Goal: Contribute content

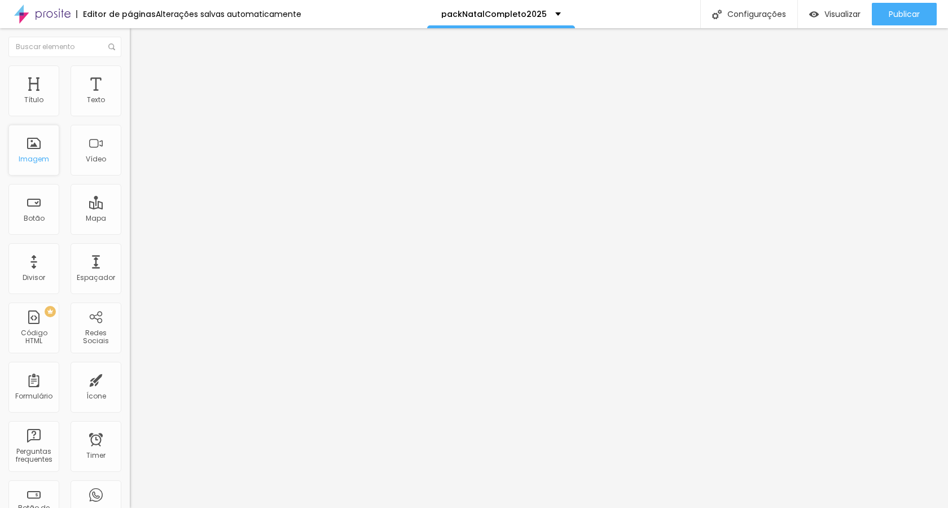
click at [39, 159] on div "Imagem" at bounding box center [34, 159] width 30 height 8
click at [36, 155] on div "Imagem" at bounding box center [33, 150] width 51 height 51
click at [31, 158] on div "Imagem" at bounding box center [34, 159] width 30 height 8
click at [28, 169] on div "Imagem" at bounding box center [33, 150] width 51 height 51
click at [130, 97] on span "Adicionar imagem" at bounding box center [166, 92] width 73 height 10
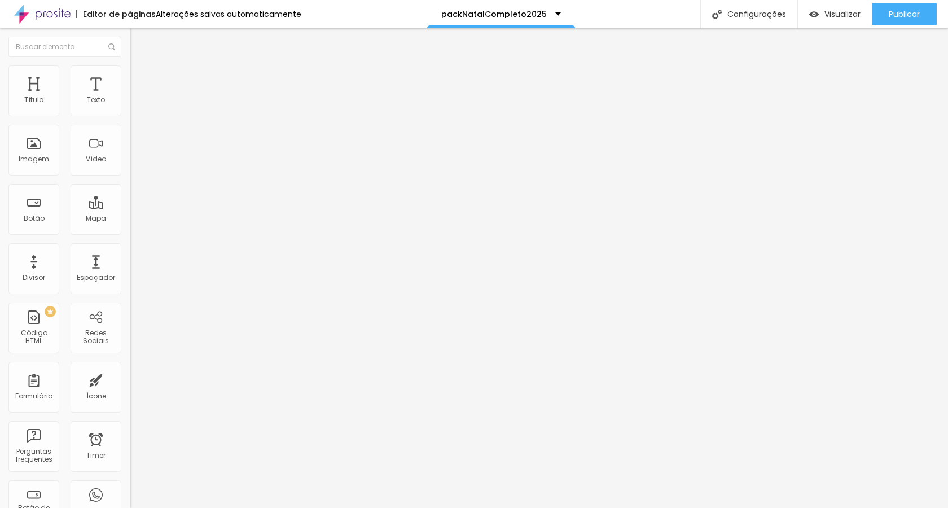
click at [130, 103] on span "Encaixotado" at bounding box center [152, 98] width 44 height 10
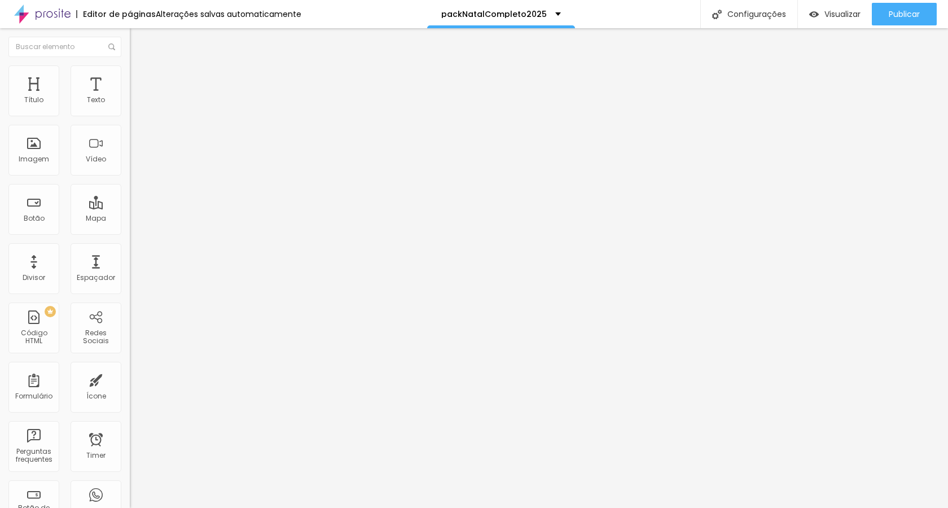
click at [130, 120] on span "Completo" at bounding box center [147, 116] width 34 height 10
drag, startPoint x: 63, startPoint y: 128, endPoint x: -1, endPoint y: 121, distance: 64.1
click at [0, 121] on html "Editor de páginas Alterações salvas automaticamente packNatalCompleto2025 Confi…" at bounding box center [474, 254] width 948 height 508
click at [130, 106] on input "QUERO O MEU PACK [DATE] COMPLETO" at bounding box center [197, 100] width 135 height 11
click at [130, 106] on input "QUERO O PACK [DATE] COMPLETO" at bounding box center [197, 100] width 135 height 11
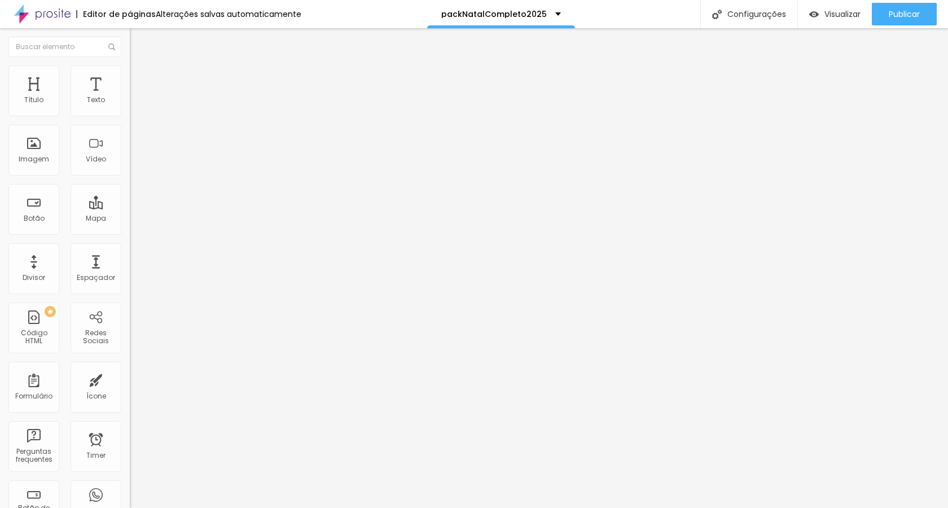
click at [130, 106] on input "QUERO O PACK [DATE] COMPLETO" at bounding box center [197, 100] width 135 height 11
type input "QUERO O MEU PACK [DATE] COMPLETO"
click at [130, 232] on input "https://" at bounding box center [197, 226] width 135 height 11
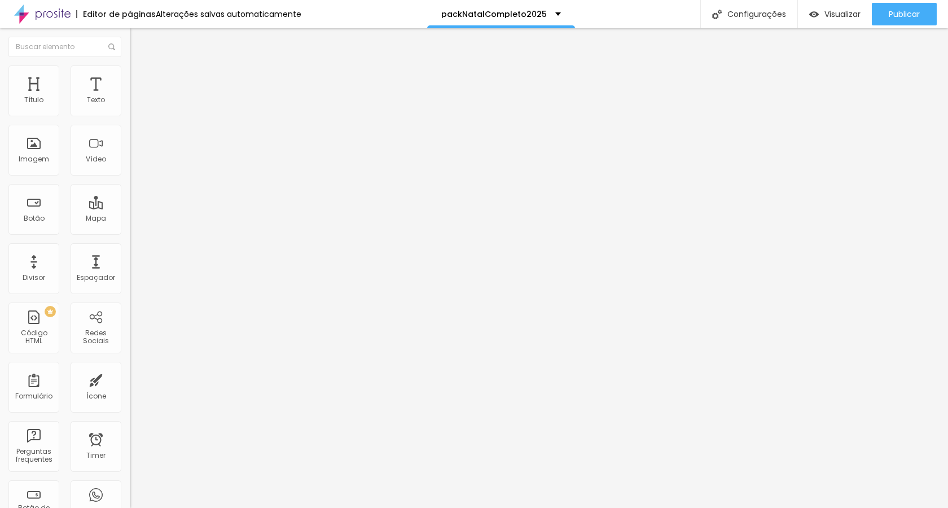
click at [130, 232] on input "https://" at bounding box center [197, 226] width 135 height 11
paste input "[DOMAIN_NAME][URL]"
type input "[URL][DOMAIN_NAME]"
click at [130, 247] on div at bounding box center [195, 247] width 130 height 0
click at [130, 333] on div "Editar Botão Conteúdo Estilo Avançado Texto QUERO O MEU PACK [DATE] COMPLETO Al…" at bounding box center [195, 268] width 130 height 480
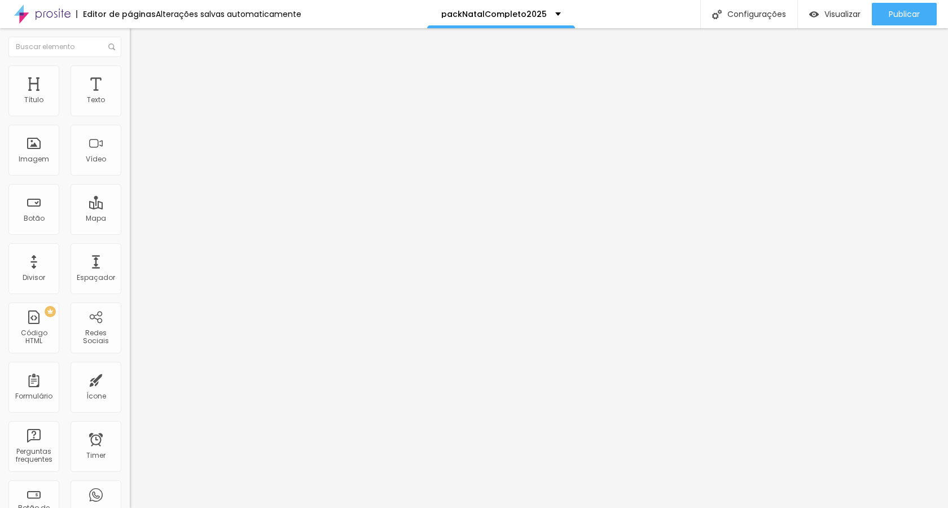
click at [130, 97] on span "Adicionar imagem" at bounding box center [166, 92] width 73 height 10
drag, startPoint x: 60, startPoint y: 129, endPoint x: -1, endPoint y: 120, distance: 61.0
click at [0, 120] on html "Editor de páginas Alterações salvas automaticamente packNatalCompleto2025 Confi…" at bounding box center [474, 254] width 948 height 508
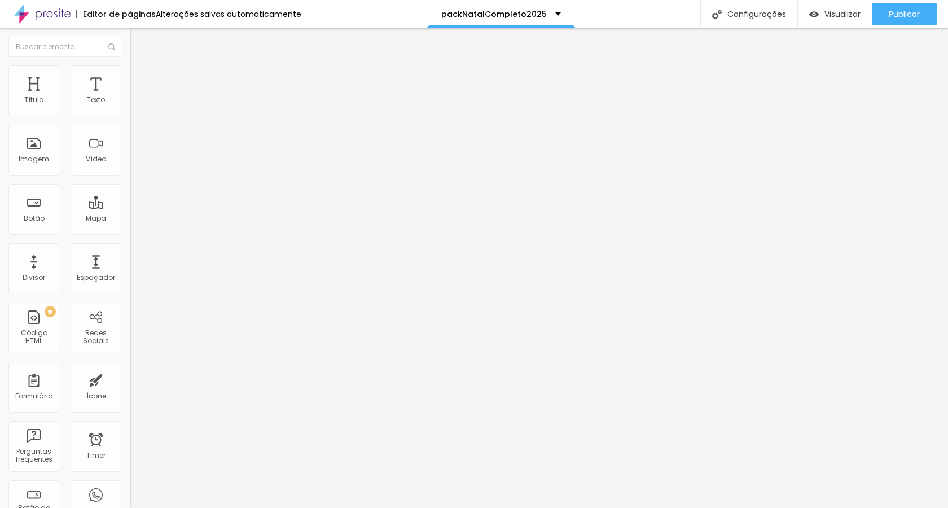
type input "q"
type input "QUERO O MEU PACK [DATE] COMPLETO"
click at [130, 232] on input "https://" at bounding box center [197, 226] width 135 height 11
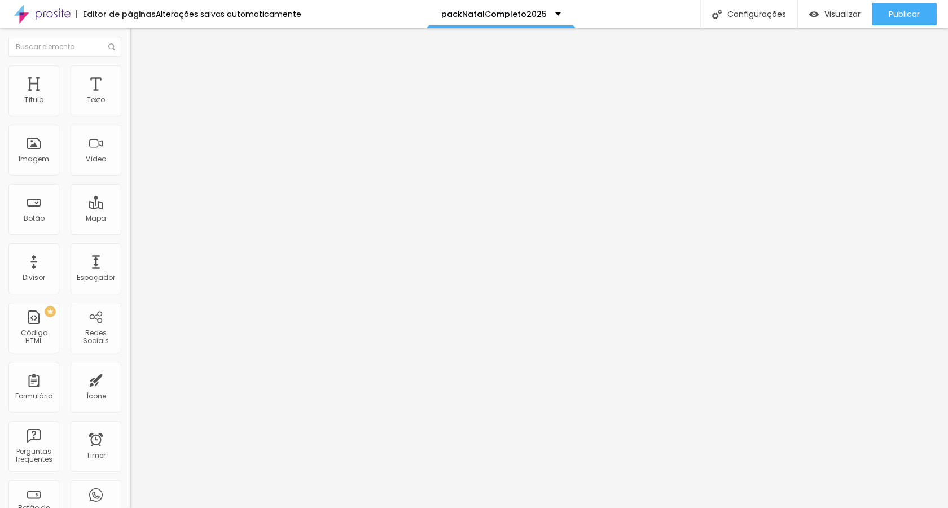
paste input "[DOMAIN_NAME][URL]"
type input "[URL][DOMAIN_NAME]"
click at [130, 97] on span "Adicionar imagem" at bounding box center [166, 92] width 73 height 10
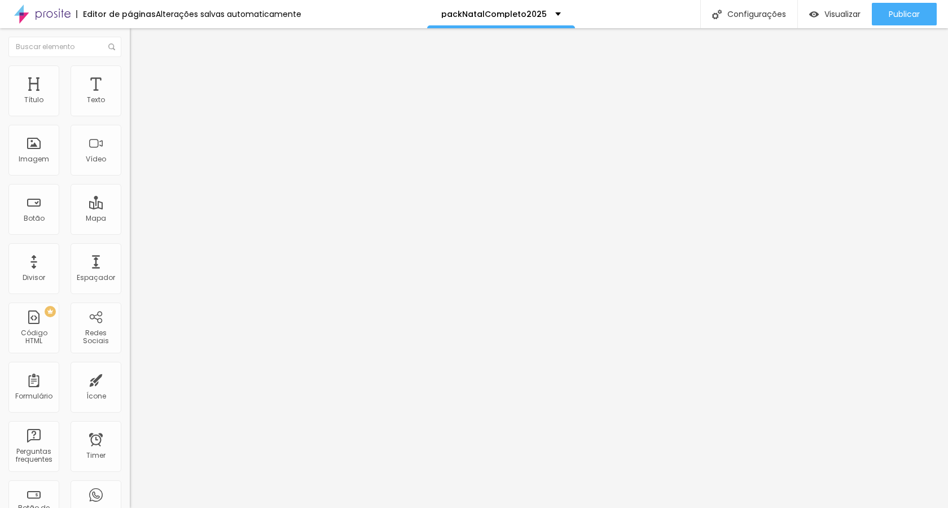
click at [130, 106] on input "Click me" at bounding box center [197, 100] width 135 height 11
type input "QUERO O MEU PACK [DATE] COMPLETO"
click at [130, 232] on input "https://" at bounding box center [197, 226] width 135 height 11
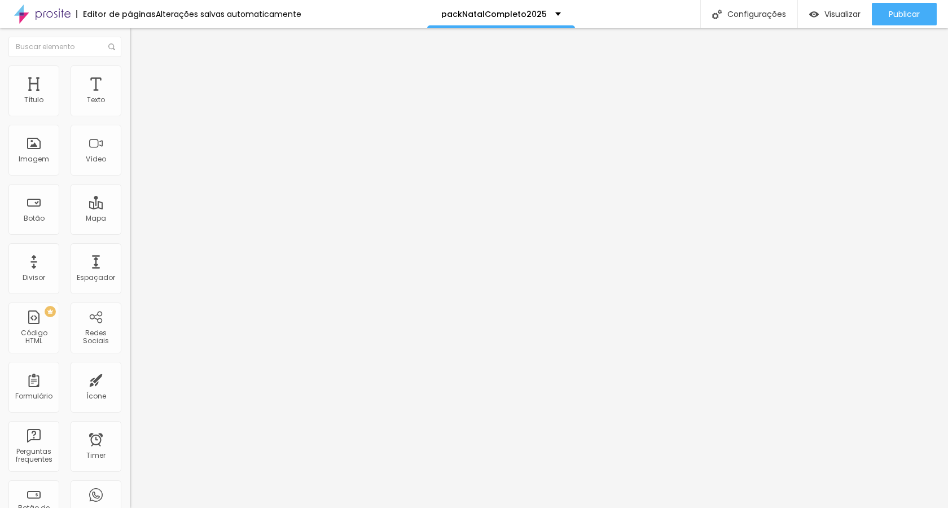
click at [130, 232] on input "https://" at bounding box center [197, 226] width 135 height 11
paste input "[DOMAIN_NAME][URL]"
type input "[URL][DOMAIN_NAME]"
click at [130, 247] on div at bounding box center [195, 247] width 130 height 0
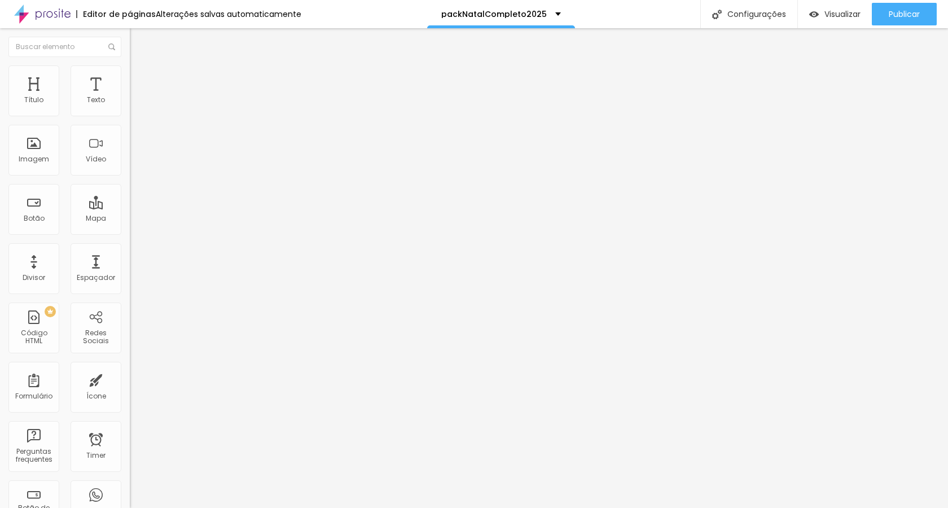
click at [130, 97] on span "Adicionar imagem" at bounding box center [166, 92] width 73 height 10
click at [130, 106] on input "Click me" at bounding box center [197, 100] width 135 height 11
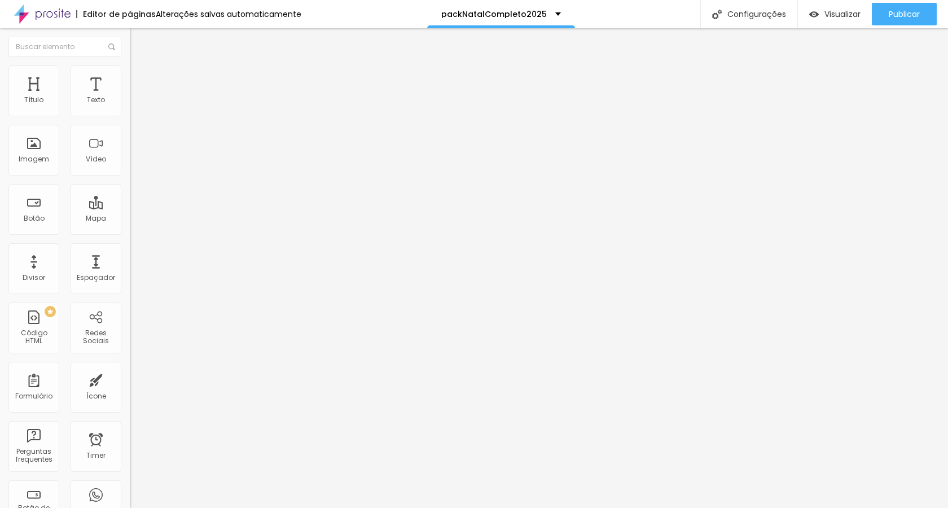
click at [130, 106] on input "Click me" at bounding box center [197, 100] width 135 height 11
type input "QUERO O MEU PACK [DATE] COMPLETO"
click at [130, 232] on input "https://" at bounding box center [197, 226] width 135 height 11
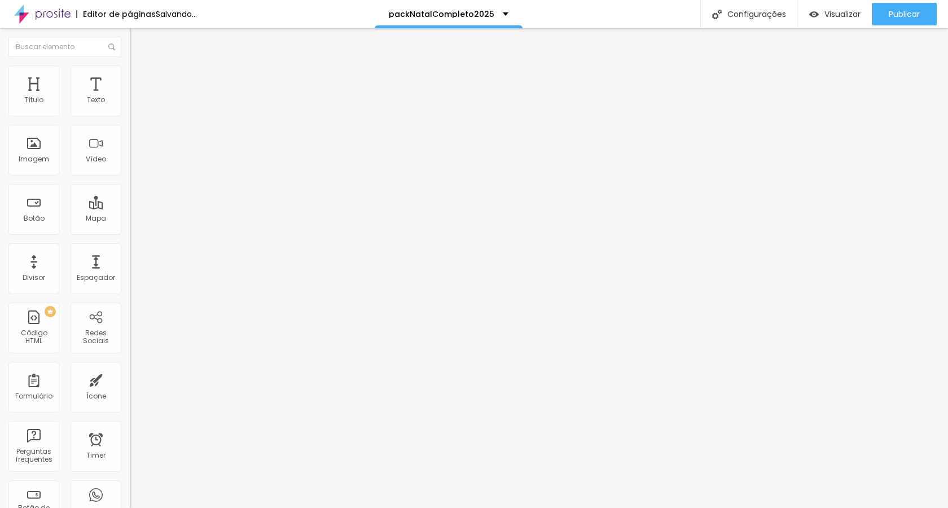
paste input "[DOMAIN_NAME][URL]"
type input "[URL][DOMAIN_NAME]"
click at [130, 247] on div at bounding box center [195, 247] width 130 height 0
click at [130, 97] on span "Adicionar imagem" at bounding box center [166, 92] width 73 height 10
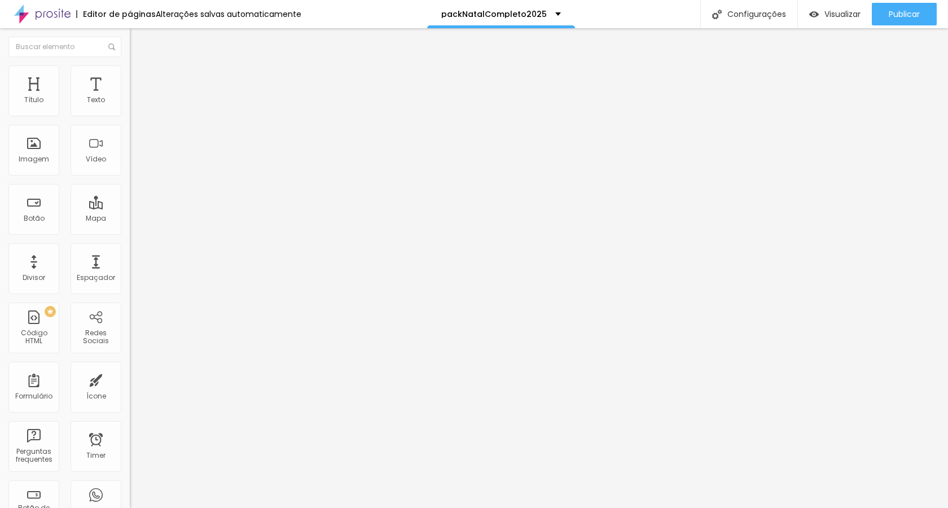
click at [130, 106] on input "Click me" at bounding box center [197, 100] width 135 height 11
type input "QUERO O MEU PACK [DATE] COMPLETO"
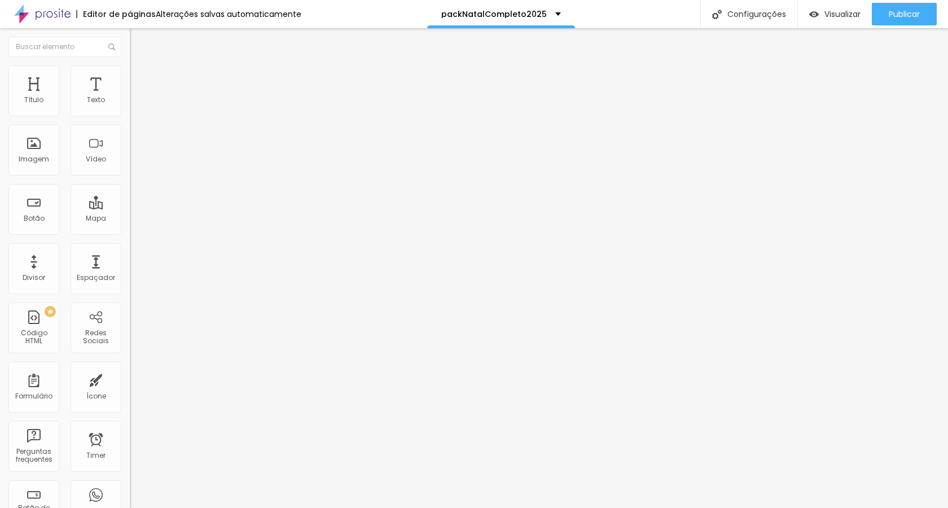
click at [130, 232] on input "https://" at bounding box center [197, 226] width 135 height 11
paste input "[DOMAIN_NAME][URL]"
type input "[URL][DOMAIN_NAME]"
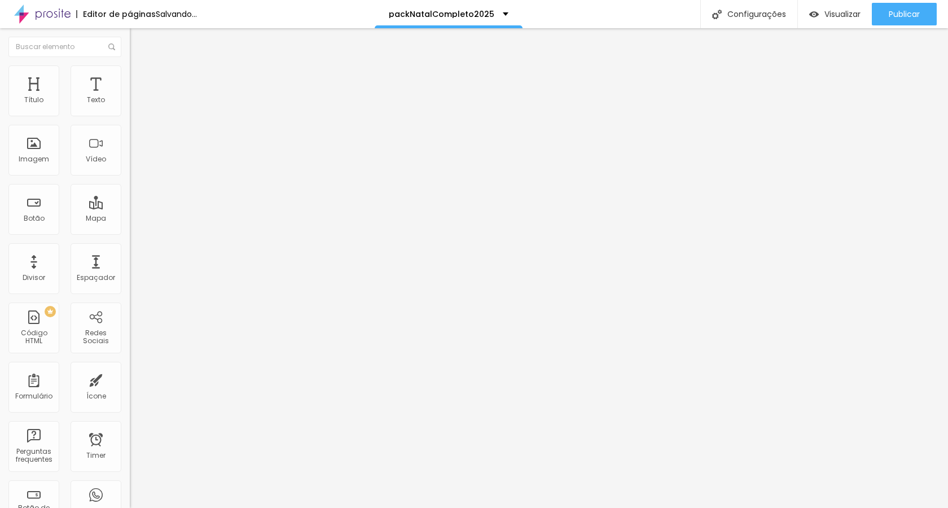
click at [130, 247] on div at bounding box center [195, 247] width 130 height 0
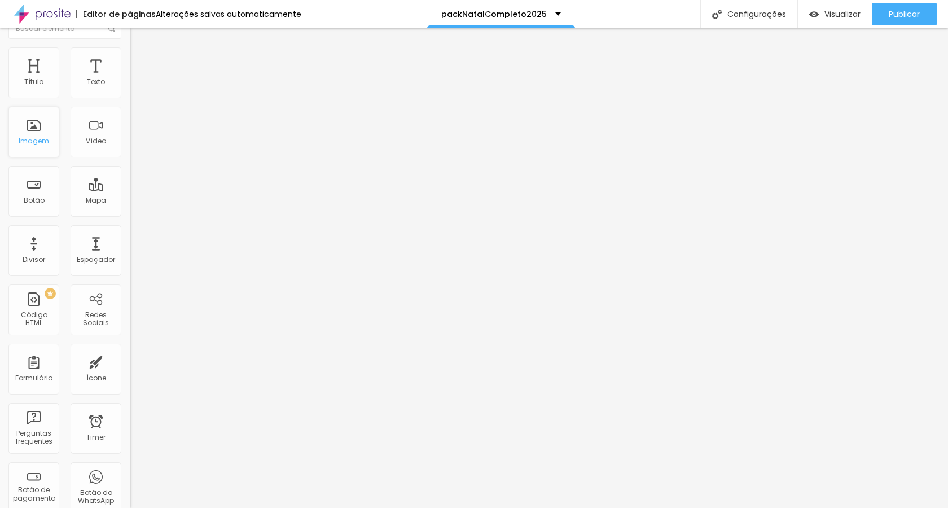
scroll to position [0, 0]
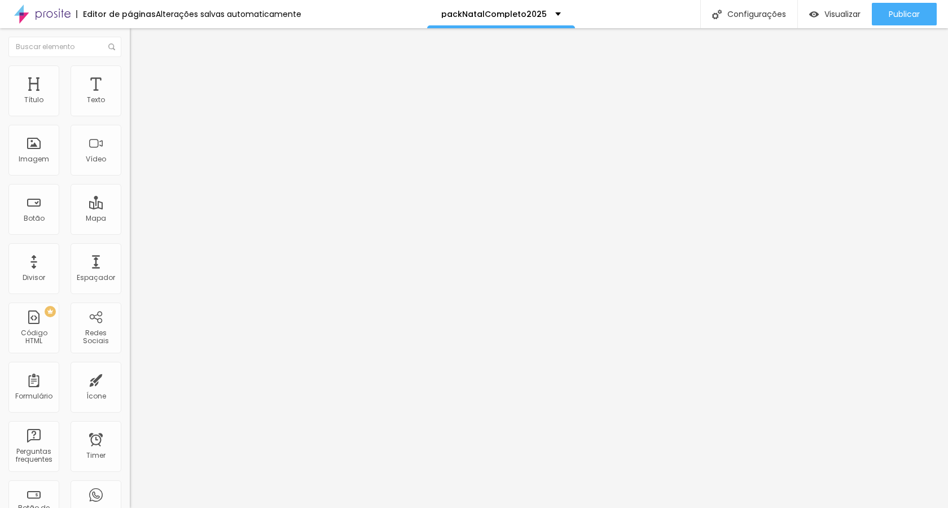
click at [130, 97] on span "Adicionar imagem" at bounding box center [166, 92] width 73 height 10
click at [130, 106] on input "Click me" at bounding box center [197, 100] width 135 height 11
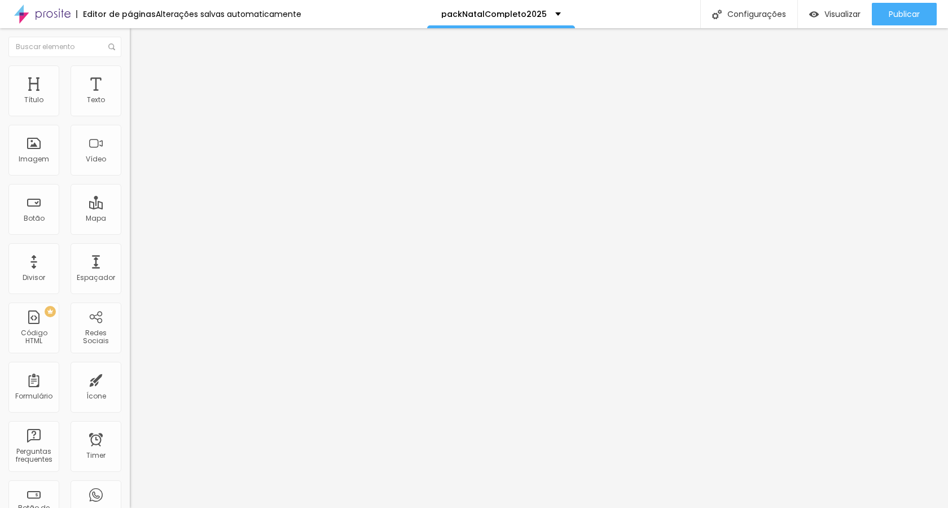
click at [130, 106] on input "Click me" at bounding box center [197, 100] width 135 height 11
type input "QUERO O MEU PACK [DATE] COMPLETO"
click at [130, 232] on input "https://" at bounding box center [197, 226] width 135 height 11
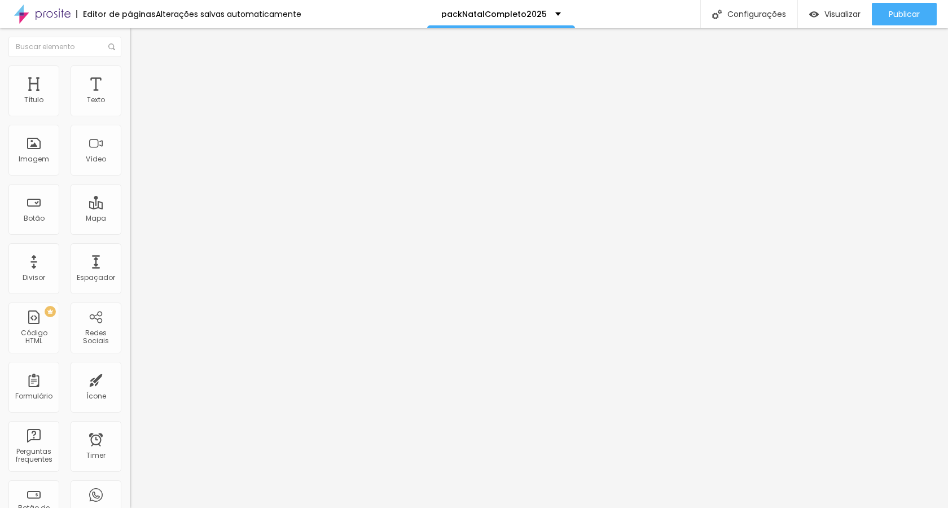
paste input "[DOMAIN_NAME][URL]"
type input "[URL][DOMAIN_NAME]"
click at [130, 247] on div at bounding box center [195, 247] width 130 height 0
click at [130, 97] on span "Adicionar imagem" at bounding box center [166, 92] width 73 height 10
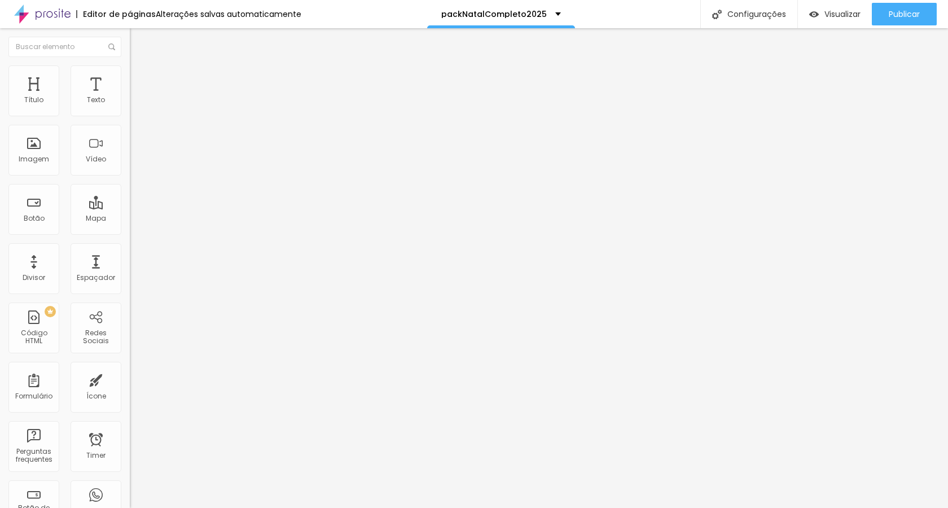
click at [130, 106] on input "Click me" at bounding box center [197, 100] width 135 height 11
type input "QUERO O MEU PACK [DATE] COMPLETO"
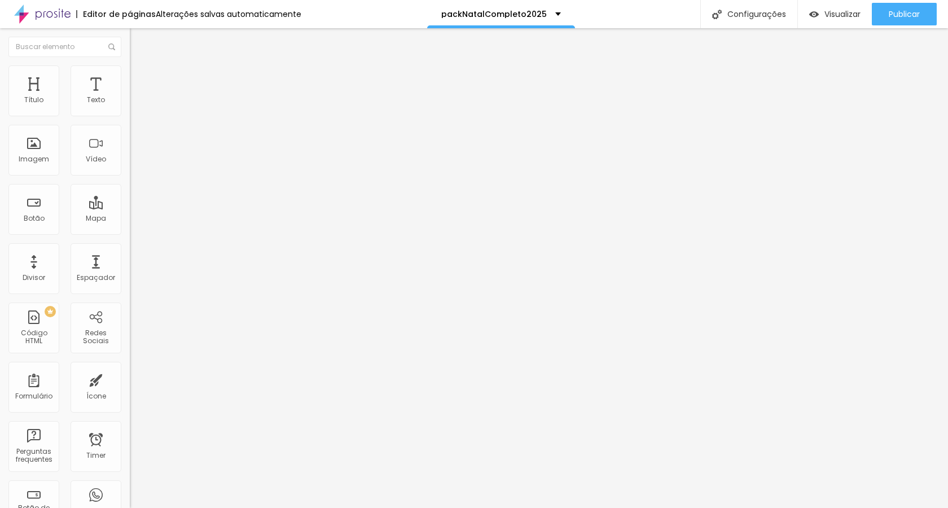
click at [130, 232] on input "https://" at bounding box center [197, 226] width 135 height 11
paste input "[DOMAIN_NAME][URL]"
type input "[URL][DOMAIN_NAME]"
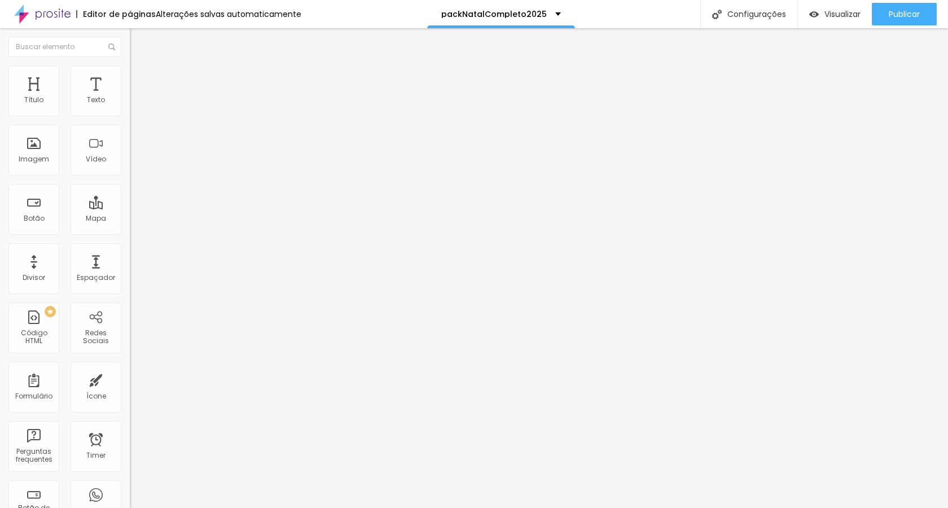
click at [130, 247] on div at bounding box center [195, 247] width 130 height 0
click at [130, 71] on img at bounding box center [135, 70] width 10 height 10
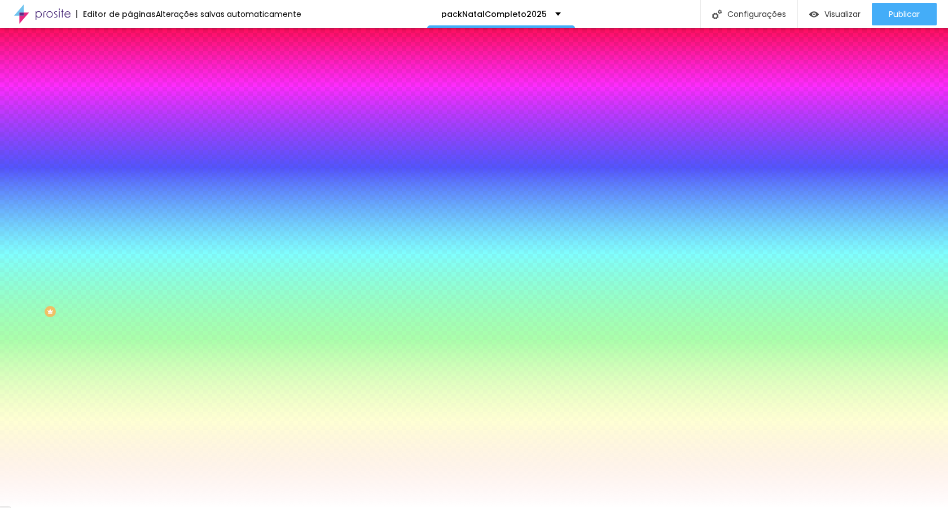
click at [130, 108] on div at bounding box center [195, 108] width 130 height 0
click at [47, 130] on div at bounding box center [474, 254] width 948 height 508
click at [130, 108] on div at bounding box center [195, 108] width 130 height 0
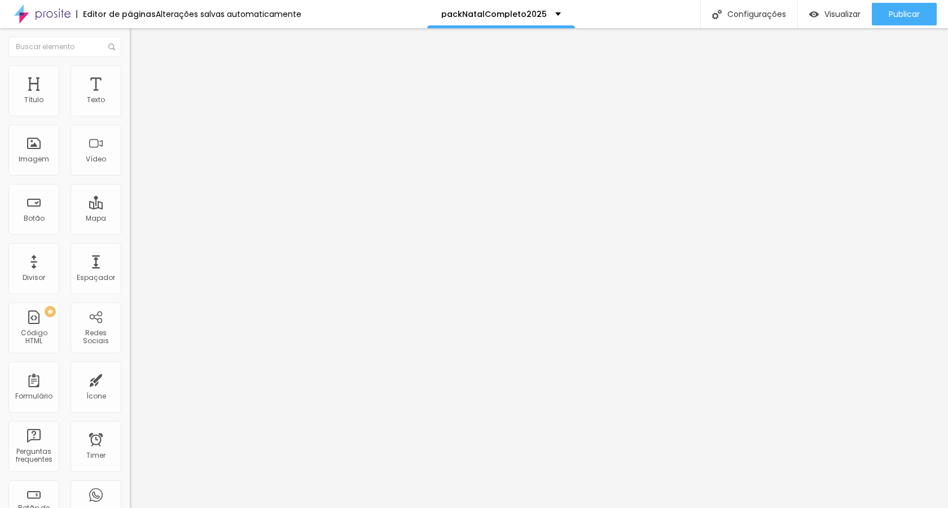
click at [130, 75] on li "Estilo" at bounding box center [195, 70] width 130 height 11
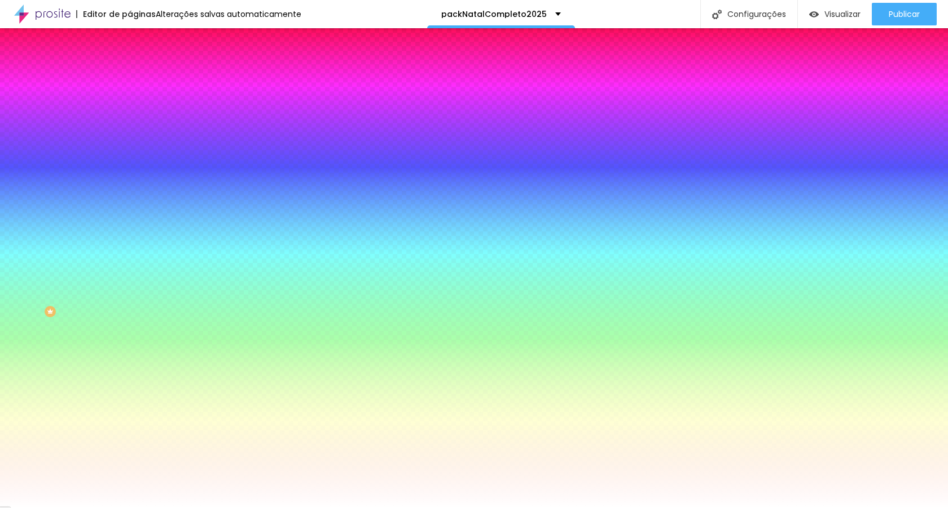
click at [130, 113] on input "#F89595" at bounding box center [197, 113] width 135 height 11
click at [130, 108] on div at bounding box center [195, 108] width 130 height 0
click at [67, 130] on div at bounding box center [474, 254] width 948 height 508
type input "#FA5050"
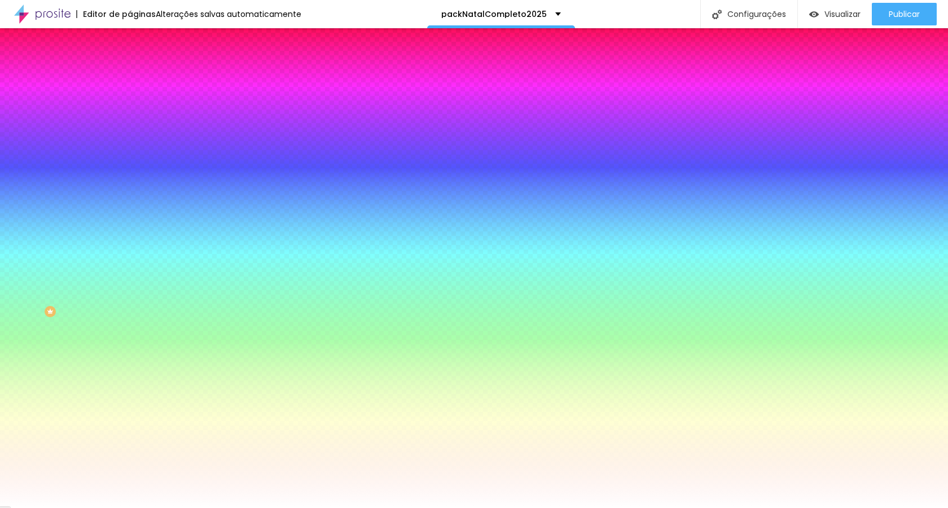
click at [651, 11] on div at bounding box center [652, 10] width 2 height 2
click at [130, 113] on input "#FA5050" at bounding box center [197, 113] width 135 height 11
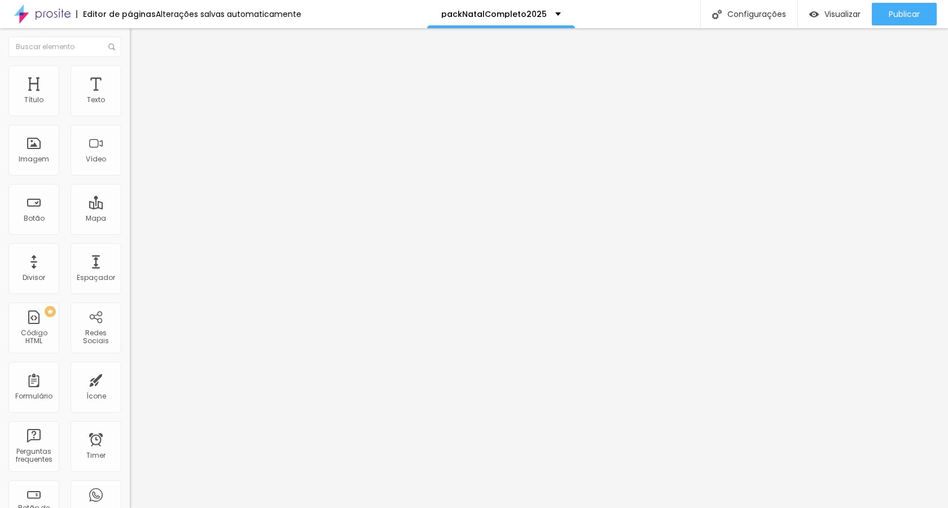
click at [130, 73] on li "Estilo" at bounding box center [195, 70] width 130 height 11
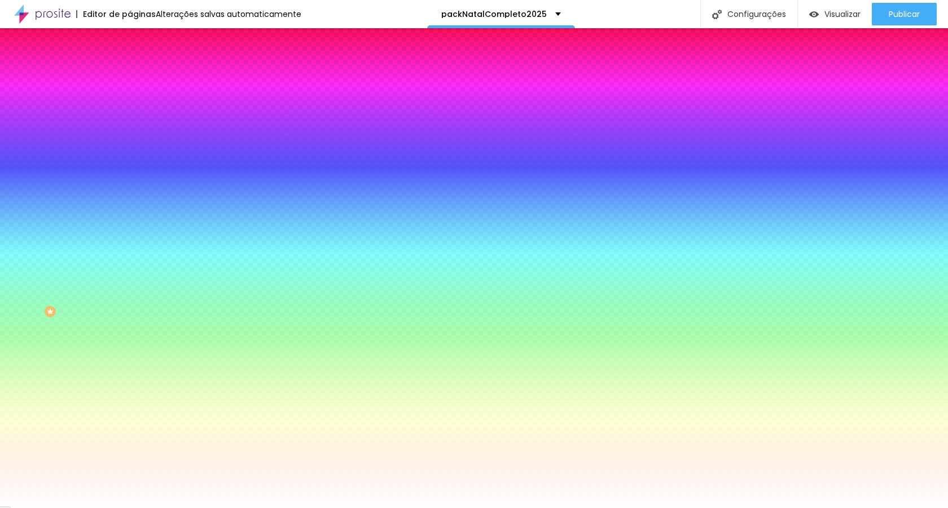
click at [134, 135] on icon "button" at bounding box center [138, 131] width 8 height 8
click at [134, 140] on icon "button" at bounding box center [137, 143] width 7 height 7
click at [159, 280] on div at bounding box center [474, 254] width 948 height 508
type input "#FFFFFF"
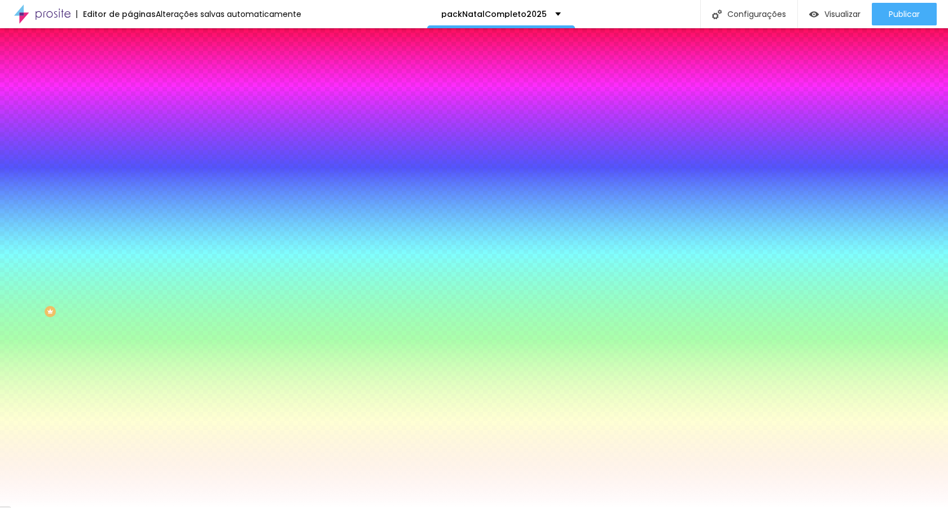
drag, startPoint x: 160, startPoint y: 281, endPoint x: 152, endPoint y: 278, distance: 8.1
click at [226, 507] on div at bounding box center [474, 508] width 948 height 0
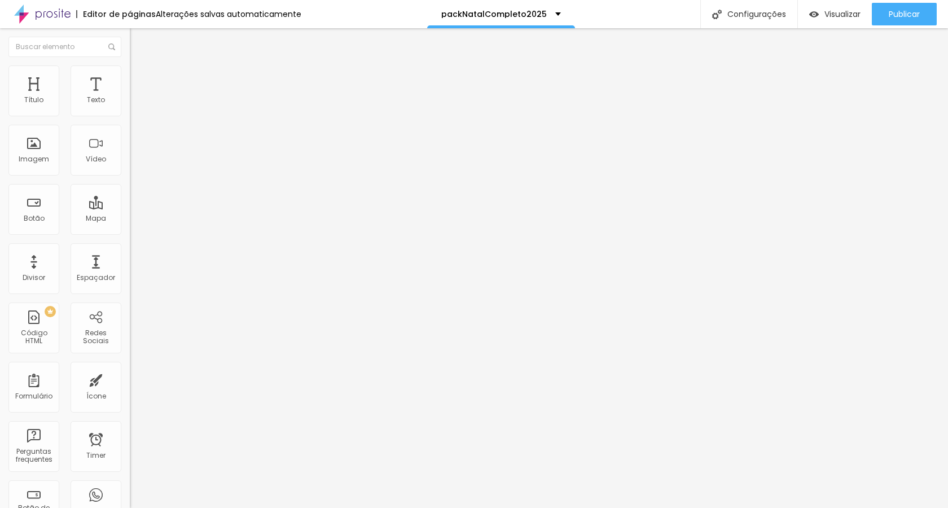
click at [140, 78] on span "Estilo" at bounding box center [148, 73] width 17 height 10
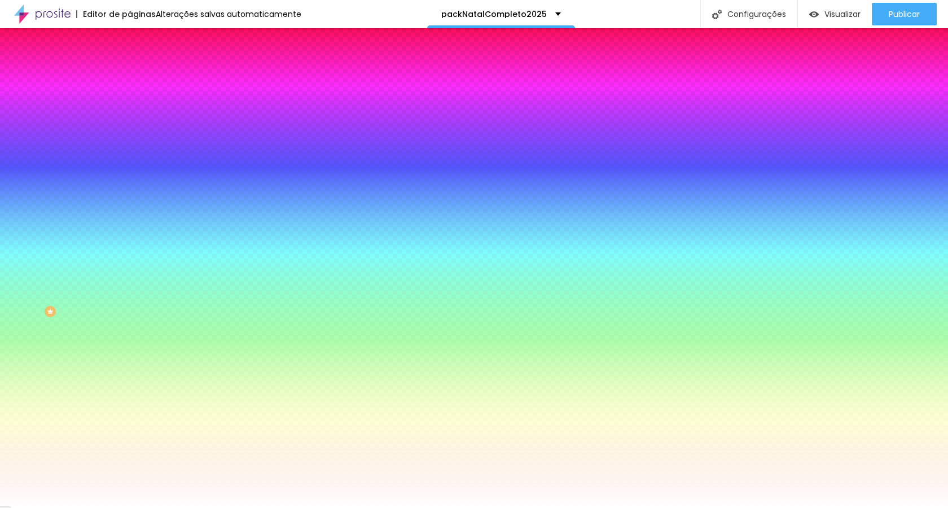
click at [130, 113] on input "#FFFFFF" at bounding box center [197, 113] width 135 height 11
paste input "A5050"
type input "#FA5050"
click at [134, 140] on icon "button" at bounding box center [137, 143] width 7 height 7
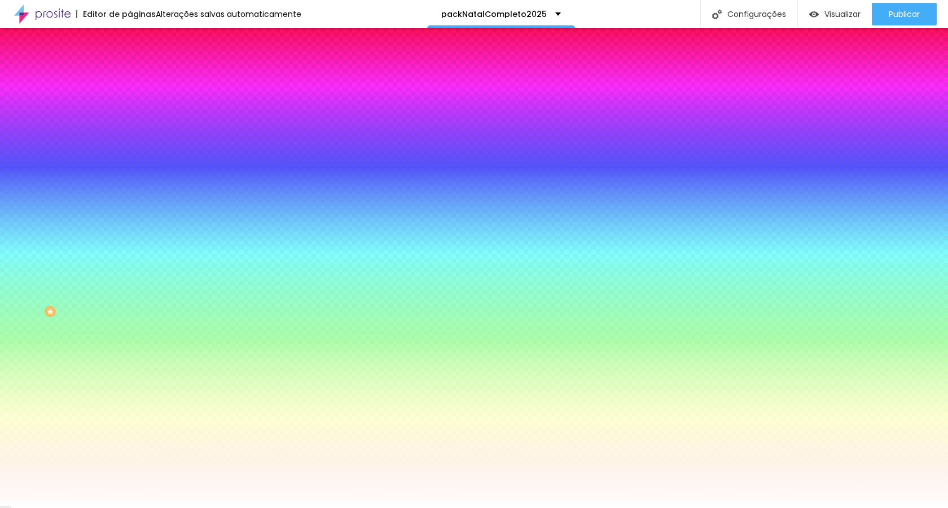
click at [160, 281] on div at bounding box center [474, 254] width 948 height 508
type input "#FFFFFF"
drag, startPoint x: 160, startPoint y: 281, endPoint x: 155, endPoint y: 277, distance: 6.4
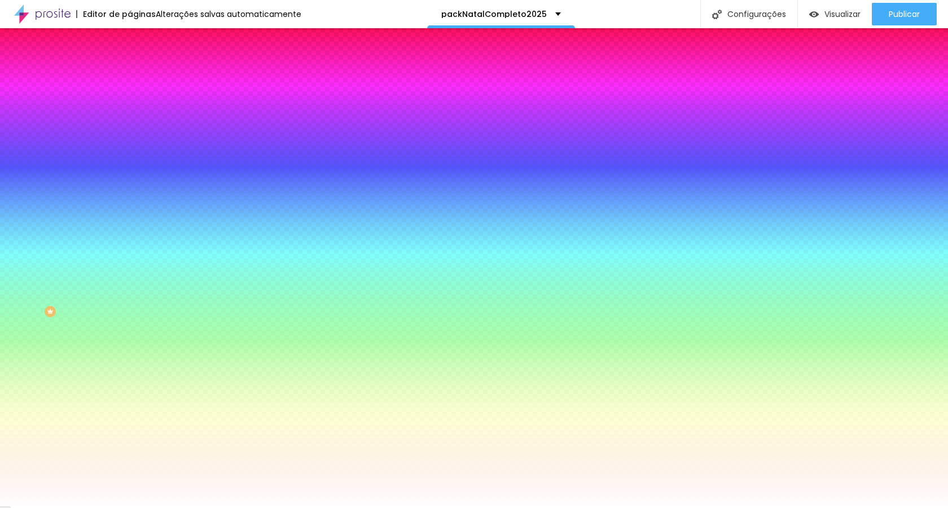
click at [364, 507] on div at bounding box center [474, 508] width 948 height 0
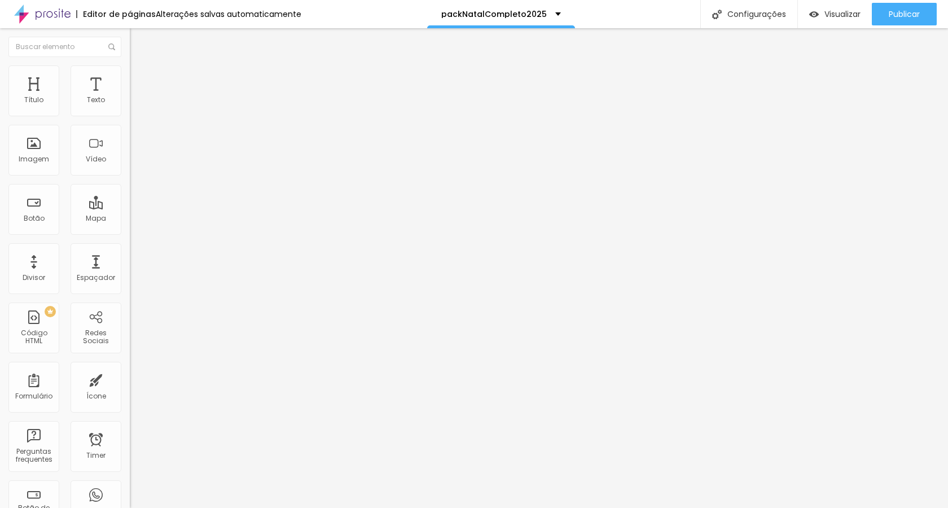
click at [130, 72] on li "Estilo" at bounding box center [195, 70] width 130 height 11
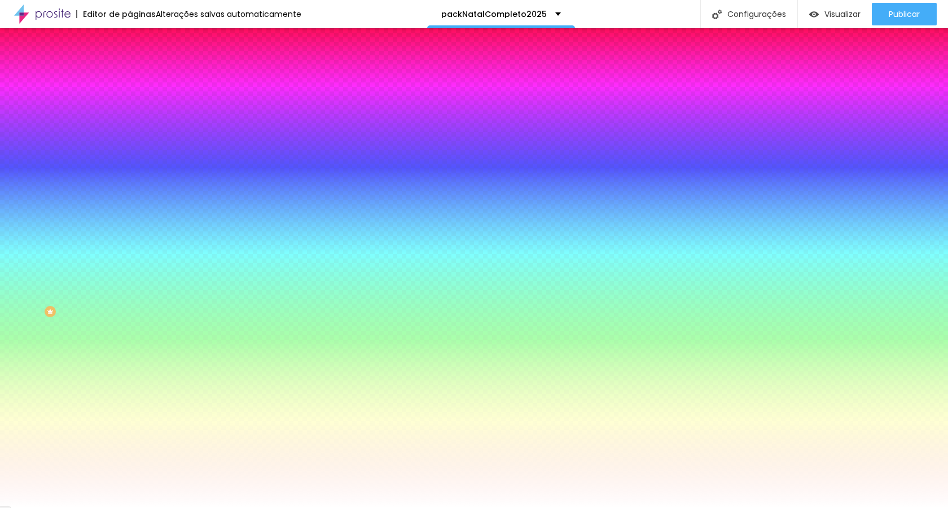
click at [130, 113] on input "#FA4E4E" at bounding box center [197, 113] width 135 height 11
paste input "951A17"
type input "#951A17"
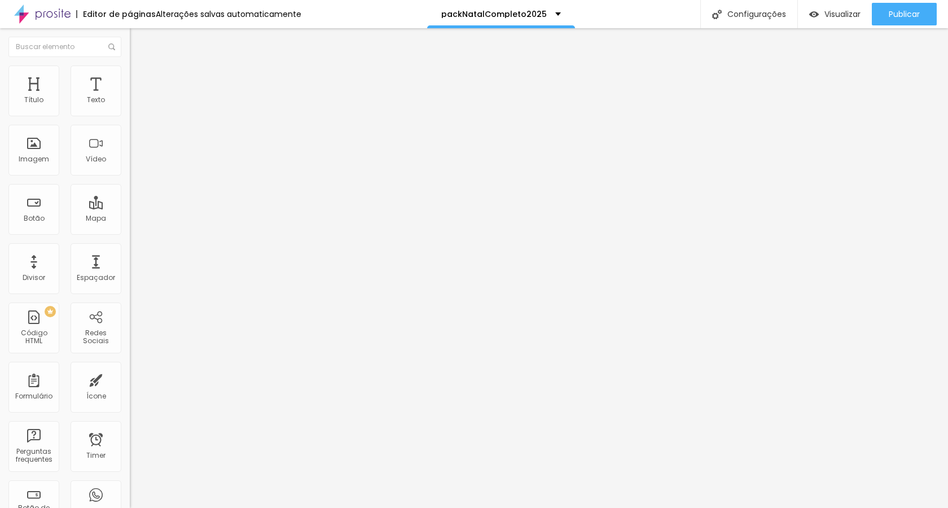
click at [130, 72] on img at bounding box center [135, 70] width 10 height 10
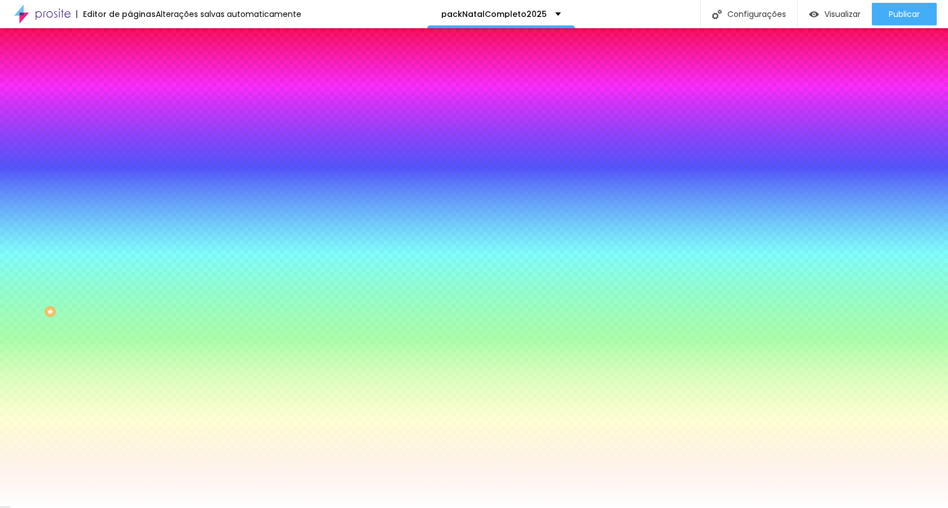
click at [130, 112] on input "#FA5050" at bounding box center [197, 113] width 135 height 11
paste input "951A17"
type input "#951A17"
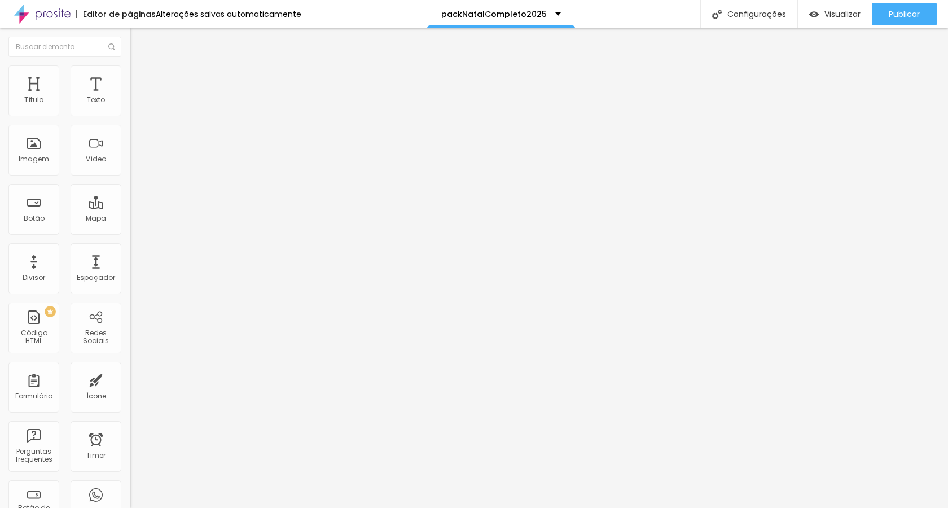
click at [130, 71] on img at bounding box center [135, 70] width 10 height 10
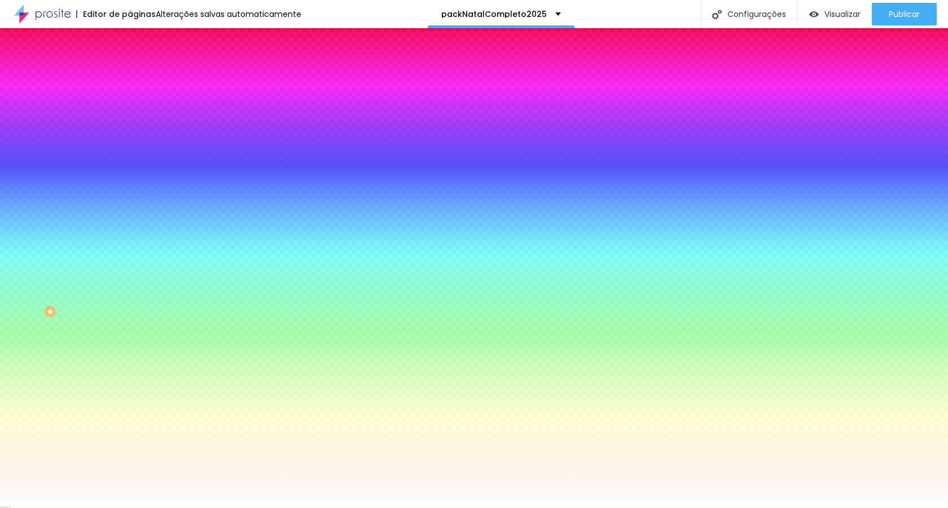
click at [130, 113] on input "#FFFFFF" at bounding box center [197, 113] width 135 height 11
paste input "951A17"
type input "#951A17"
click at [134, 142] on icon "button" at bounding box center [137, 143] width 7 height 7
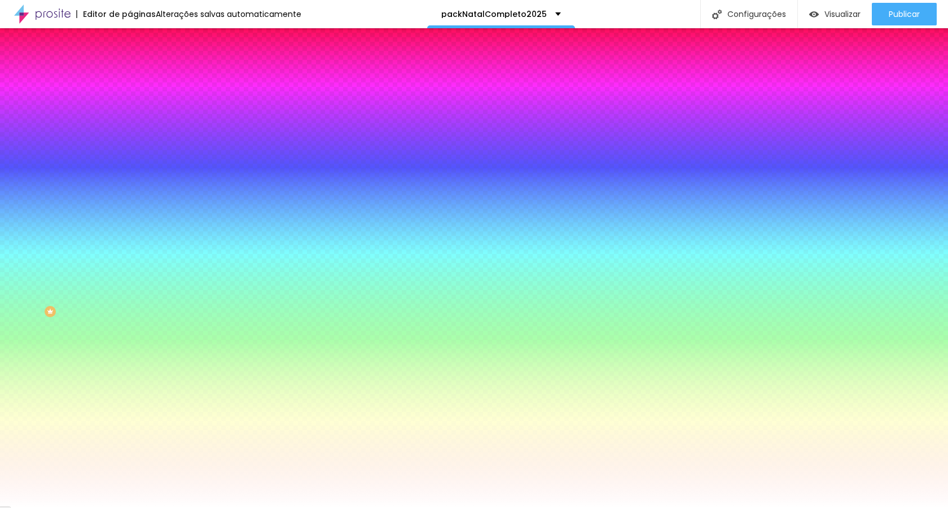
click at [157, 282] on div at bounding box center [474, 254] width 948 height 508
type input "#FFFFFF"
drag, startPoint x: 156, startPoint y: 281, endPoint x: 155, endPoint y: 275, distance: 5.9
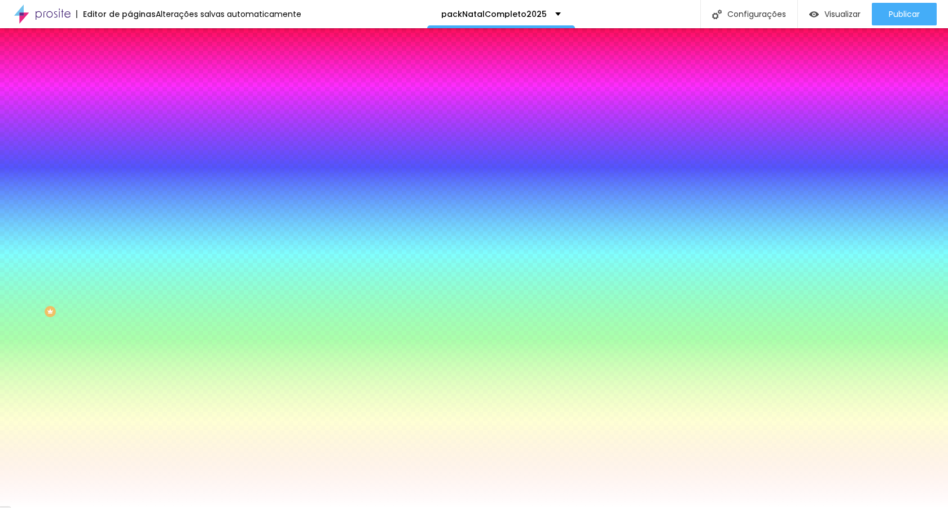
click at [381, 507] on div at bounding box center [474, 508] width 948 height 0
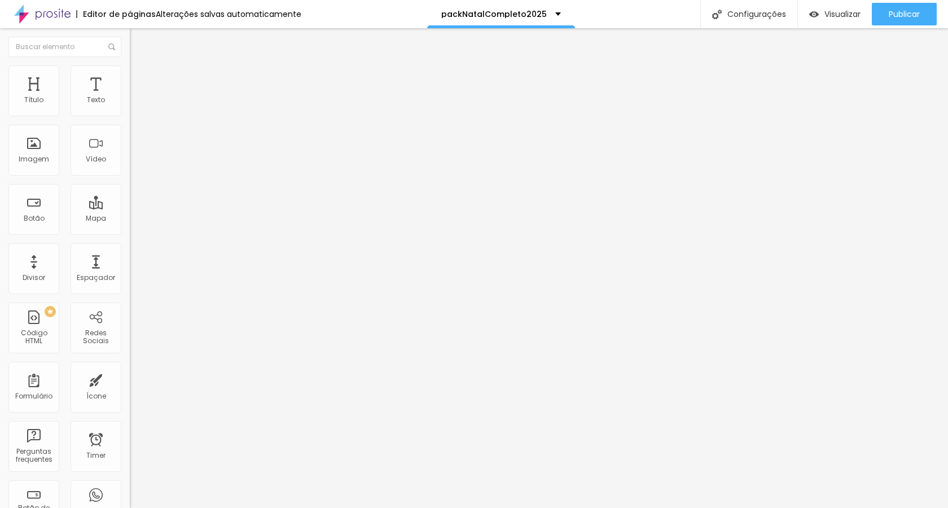
click at [130, 72] on img at bounding box center [135, 70] width 10 height 10
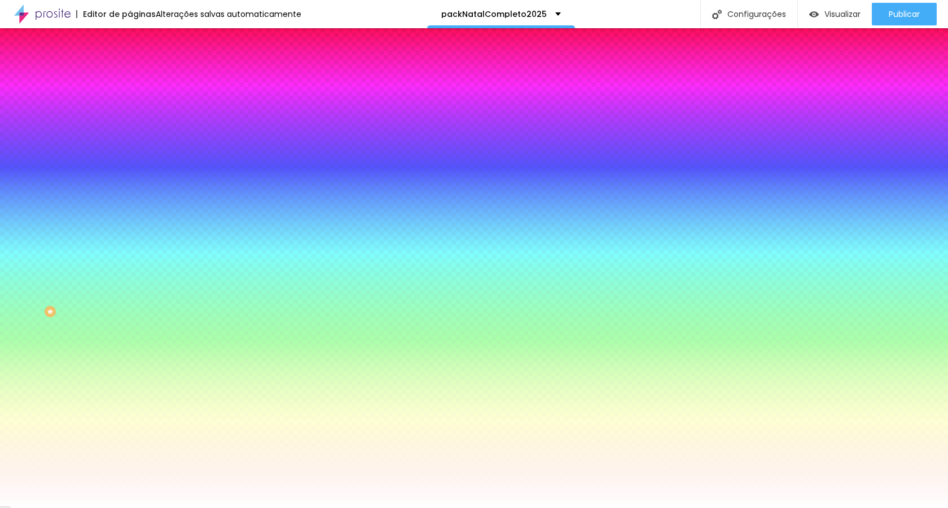
click at [130, 112] on input "#FFFFFF" at bounding box center [197, 113] width 135 height 11
paste input "951A17"
type input "#951A17"
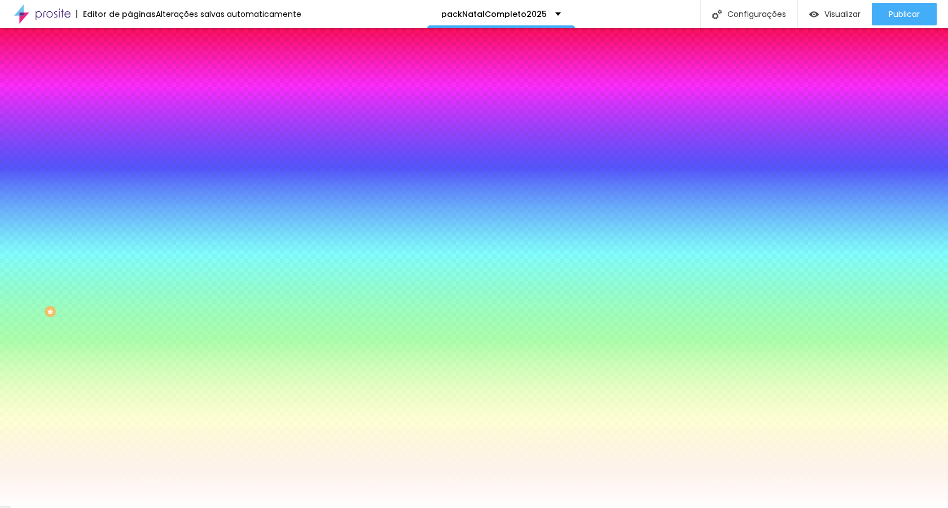
click at [134, 140] on icon "button" at bounding box center [137, 143] width 7 height 7
click at [162, 281] on div at bounding box center [474, 254] width 948 height 508
type input "#FFFFFF"
drag, startPoint x: 162, startPoint y: 283, endPoint x: 152, endPoint y: 277, distance: 11.1
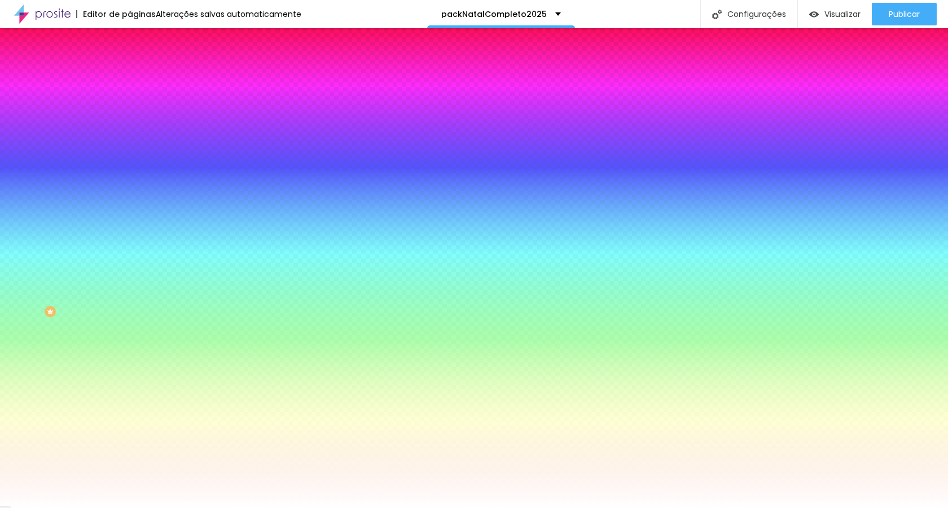
click at [444, 507] on div at bounding box center [474, 508] width 948 height 0
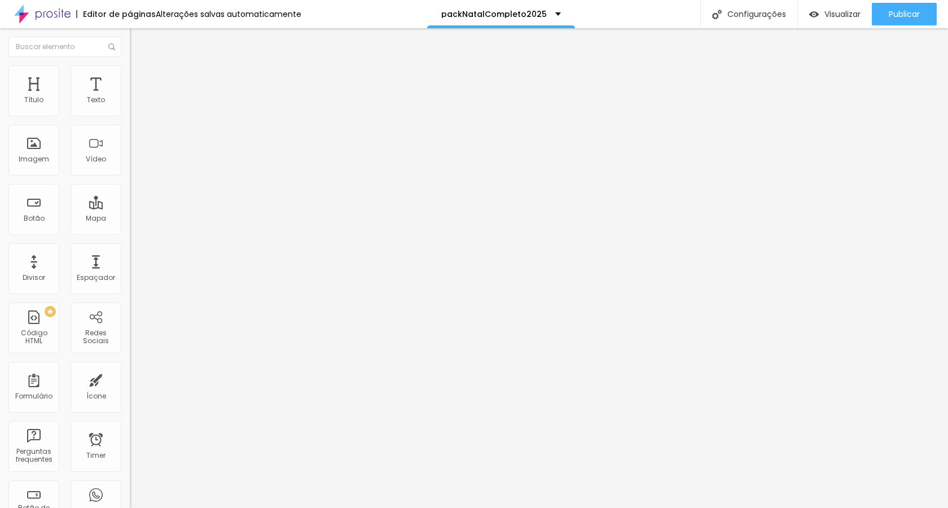
click at [140, 77] on span "Estilo" at bounding box center [148, 73] width 17 height 10
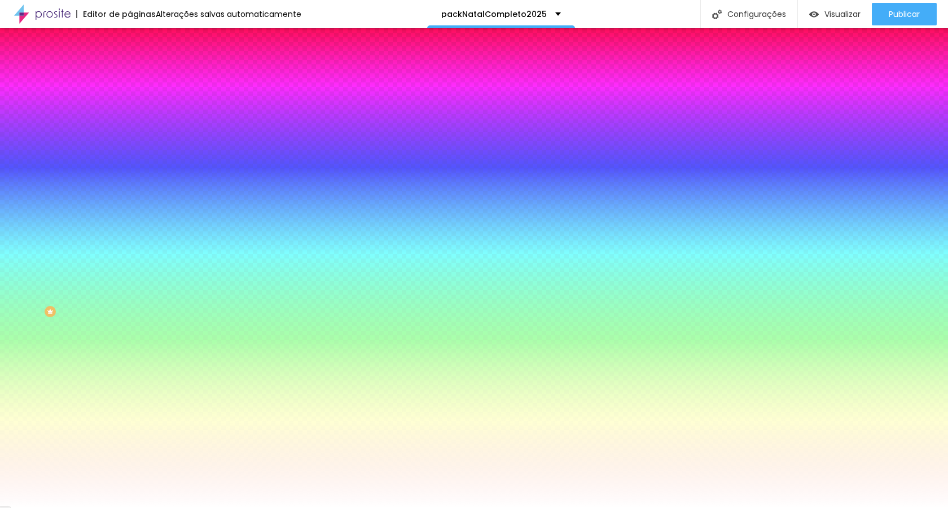
click at [130, 113] on input "#FFFFFF" at bounding box center [197, 113] width 135 height 11
paste input "951A17"
type input "#951A17"
click at [134, 141] on icon "button" at bounding box center [137, 143] width 7 height 7
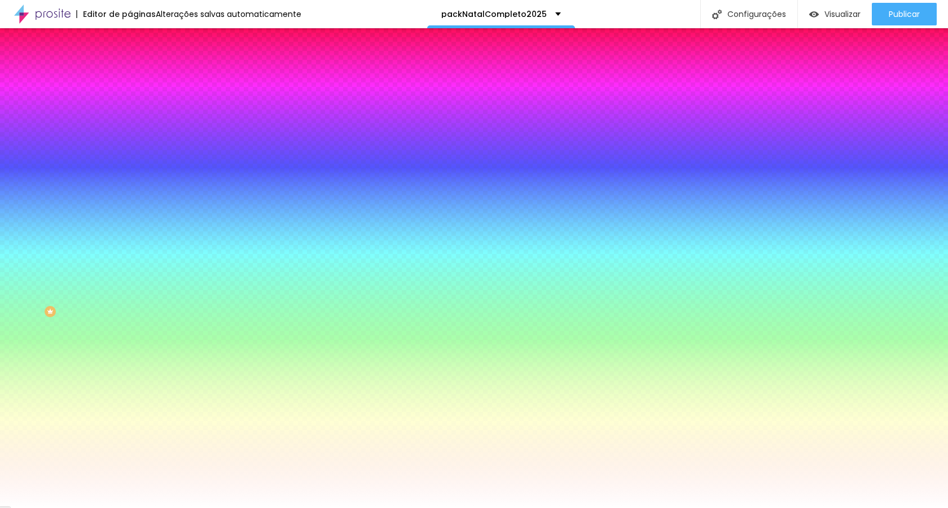
click at [162, 288] on div at bounding box center [474, 254] width 948 height 508
type input "#FFFFFF"
drag, startPoint x: 162, startPoint y: 285, endPoint x: 154, endPoint y: 267, distance: 19.7
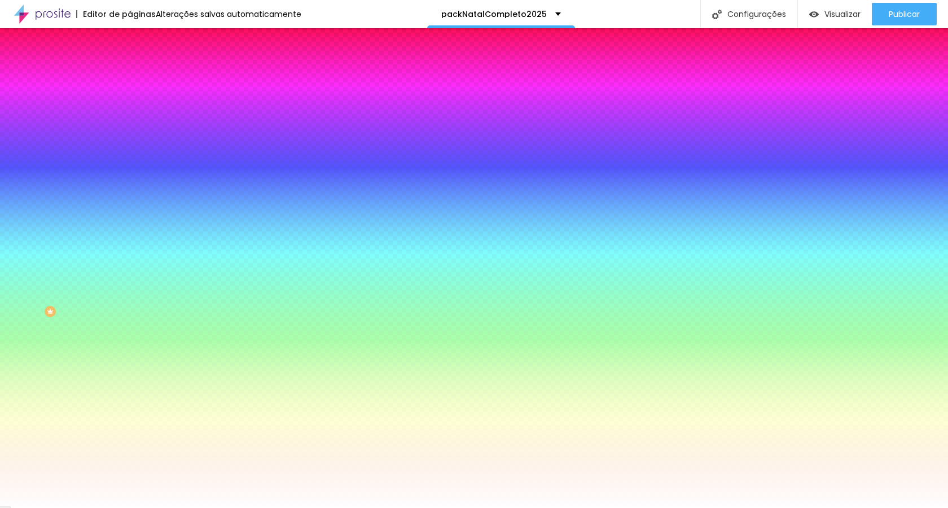
click at [398, 507] on div at bounding box center [474, 508] width 948 height 0
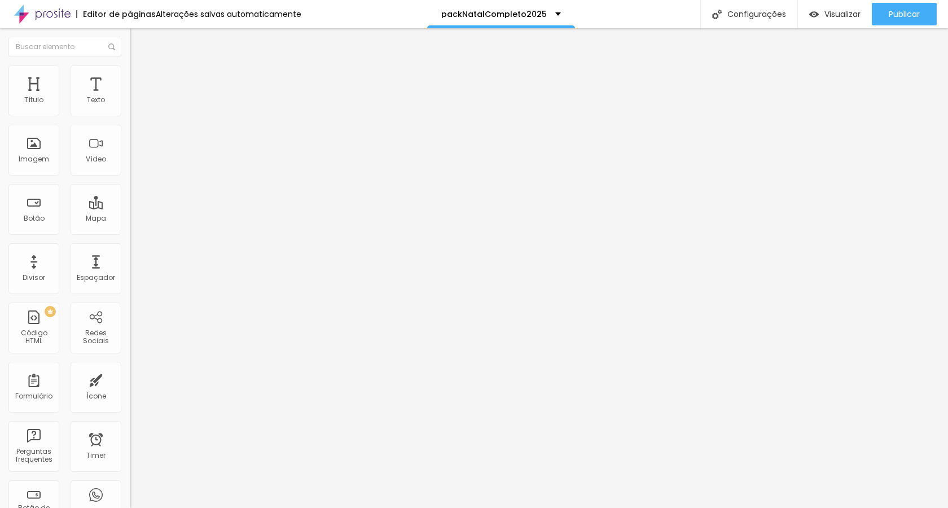
click at [130, 71] on img at bounding box center [135, 70] width 10 height 10
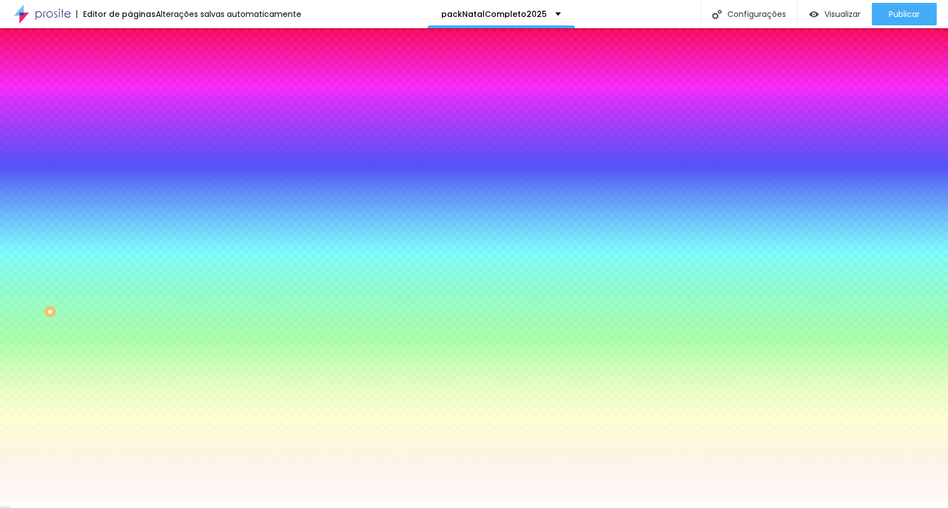
click at [130, 115] on input "#FFFFFF" at bounding box center [197, 113] width 135 height 11
click at [130, 114] on input "#FFFFFF" at bounding box center [197, 113] width 135 height 11
paste input "951A17"
type input "#951A17"
click at [134, 143] on icon "button" at bounding box center [137, 143] width 7 height 7
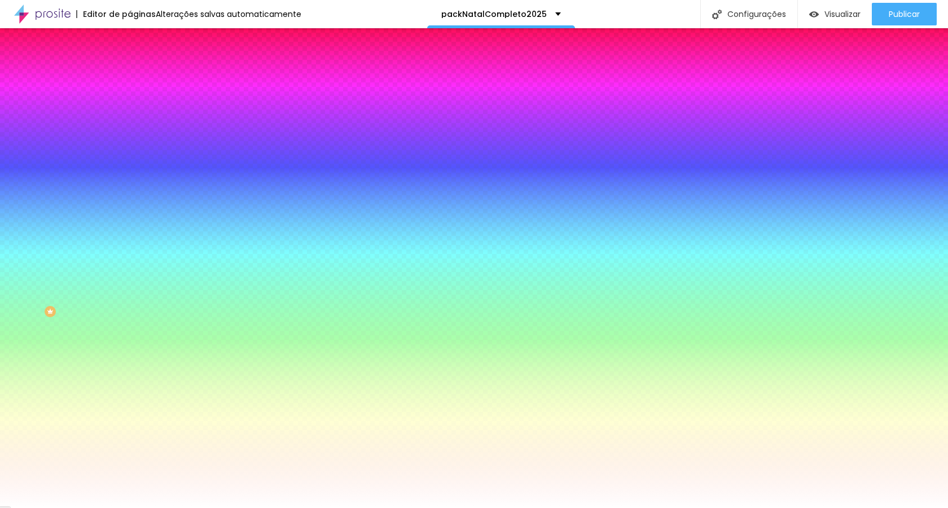
click at [164, 285] on div at bounding box center [474, 254] width 948 height 508
type input "#FFFFFF"
drag, startPoint x: 165, startPoint y: 285, endPoint x: 154, endPoint y: 276, distance: 13.7
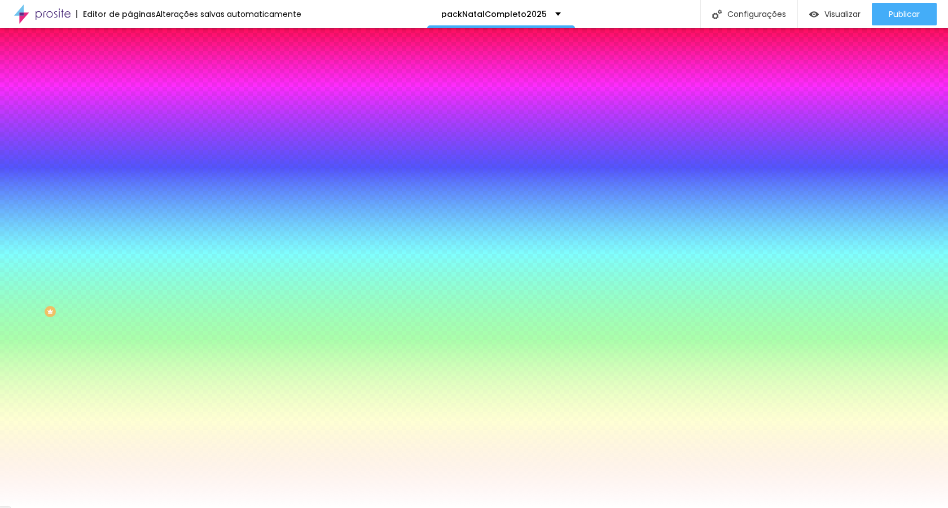
click at [390, 507] on div at bounding box center [474, 508] width 948 height 0
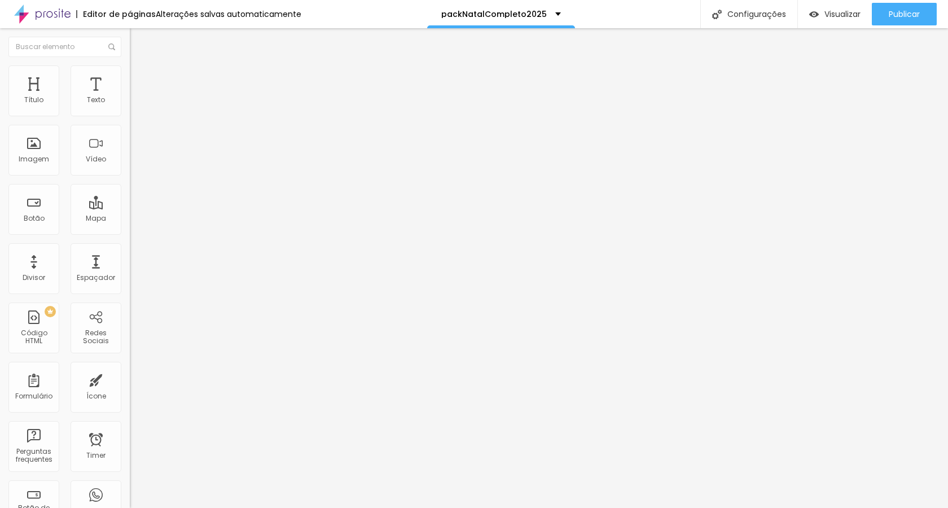
click at [130, 71] on img at bounding box center [135, 70] width 10 height 10
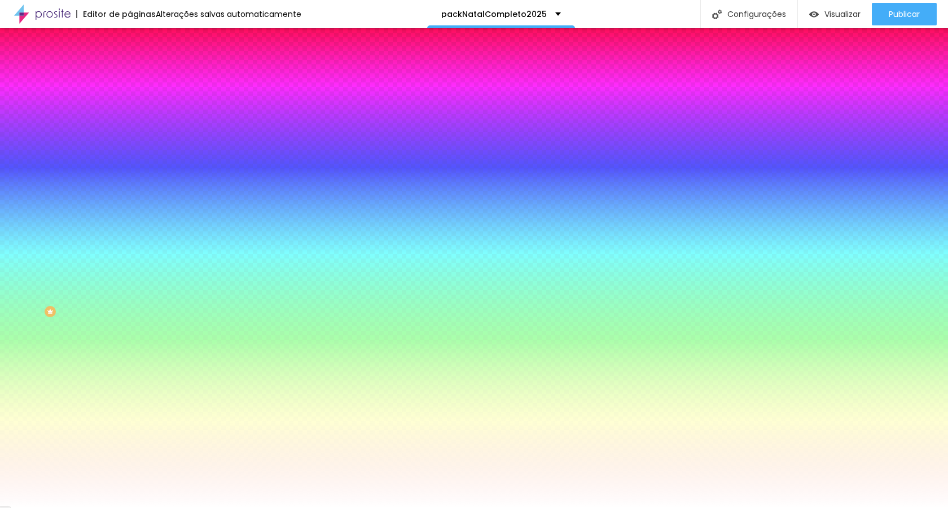
click at [130, 114] on input "#FFFFFF" at bounding box center [197, 113] width 135 height 11
paste input "951A17"
type input "#951A17"
click at [134, 141] on icon "button" at bounding box center [137, 143] width 7 height 7
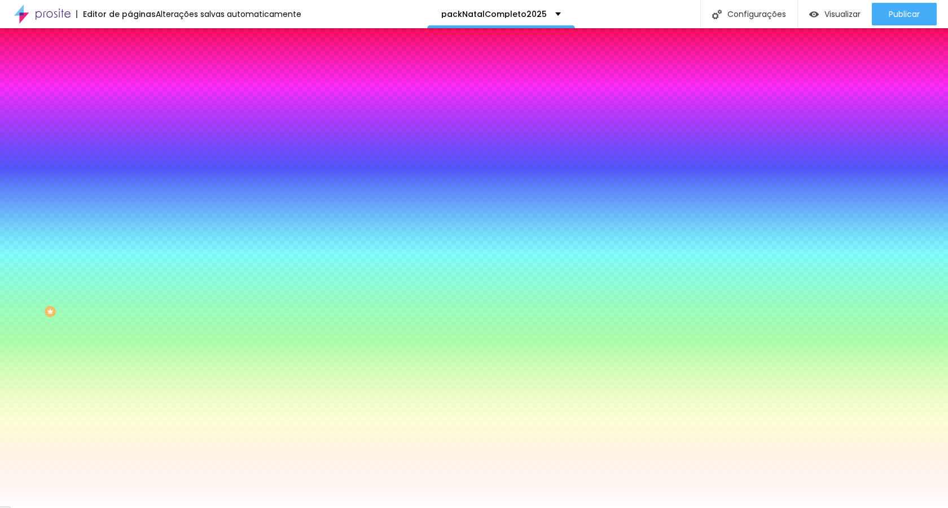
click at [169, 282] on div at bounding box center [474, 254] width 948 height 508
type input "#FFFFFF"
drag, startPoint x: 169, startPoint y: 284, endPoint x: 146, endPoint y: 276, distance: 24.3
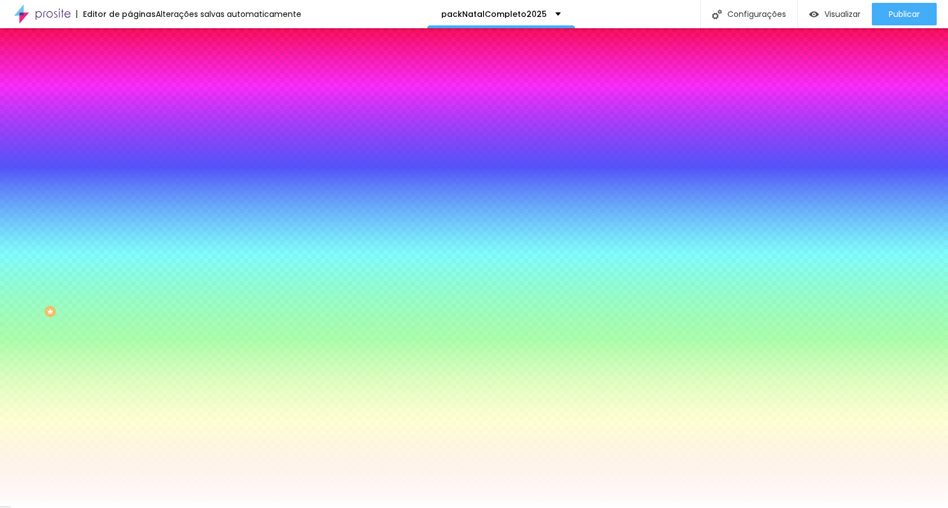
click at [376, 507] on div at bounding box center [474, 508] width 948 height 0
click at [130, 188] on div "Sombra" at bounding box center [195, 185] width 130 height 7
click at [135, 211] on icon "button" at bounding box center [137, 213] width 5 height 5
click at [200, 507] on div at bounding box center [474, 514] width 948 height 0
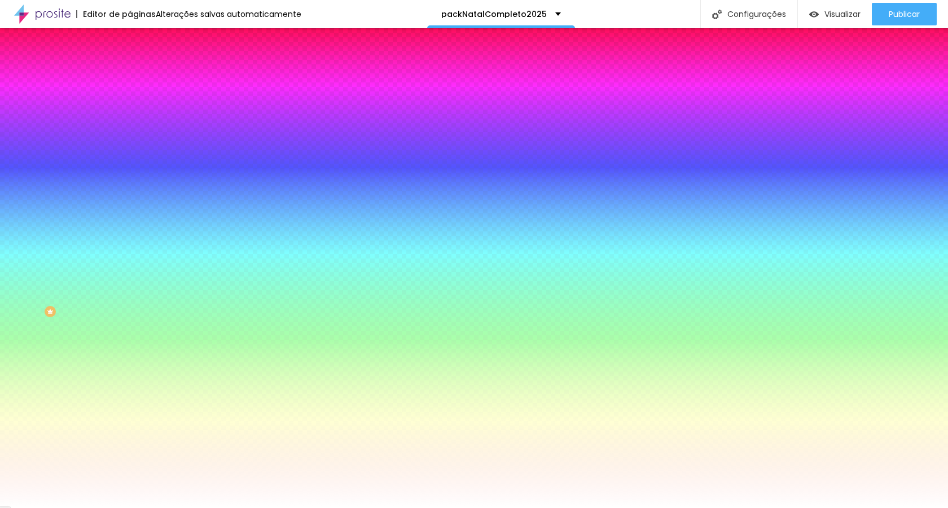
click at [200, 507] on div at bounding box center [474, 514] width 948 height 0
click at [401, 507] on div at bounding box center [474, 508] width 948 height 0
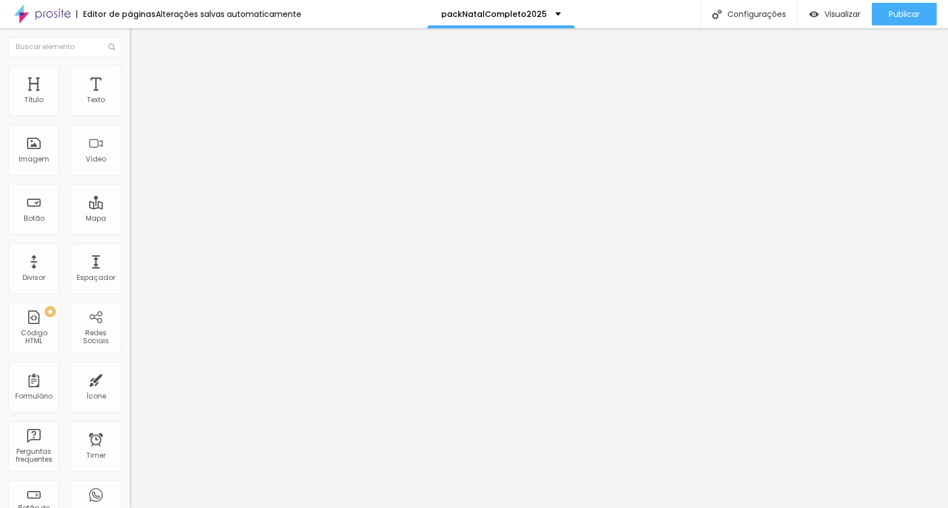
click at [140, 76] on span "Estilo" at bounding box center [148, 73] width 17 height 10
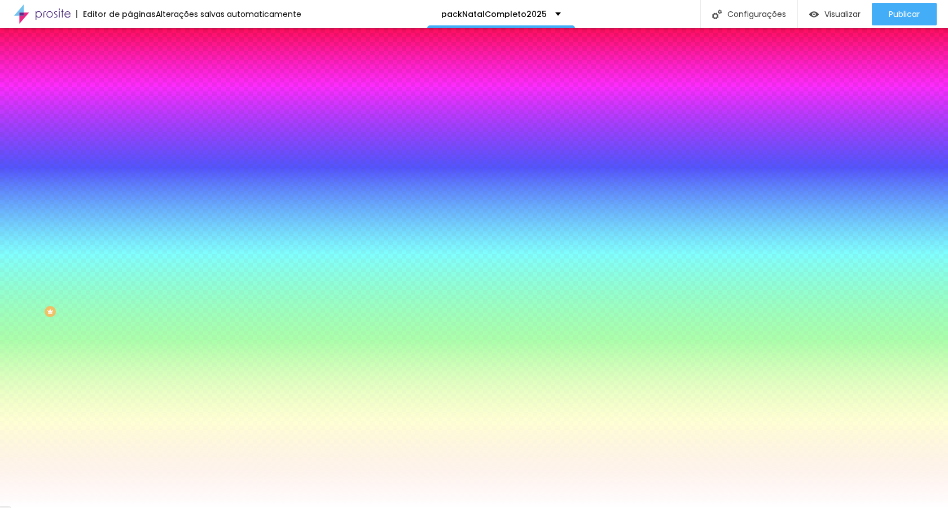
click at [134, 210] on icon "button" at bounding box center [137, 213] width 7 height 7
click at [205, 507] on div at bounding box center [474, 514] width 948 height 0
click at [367, 507] on div at bounding box center [474, 508] width 948 height 0
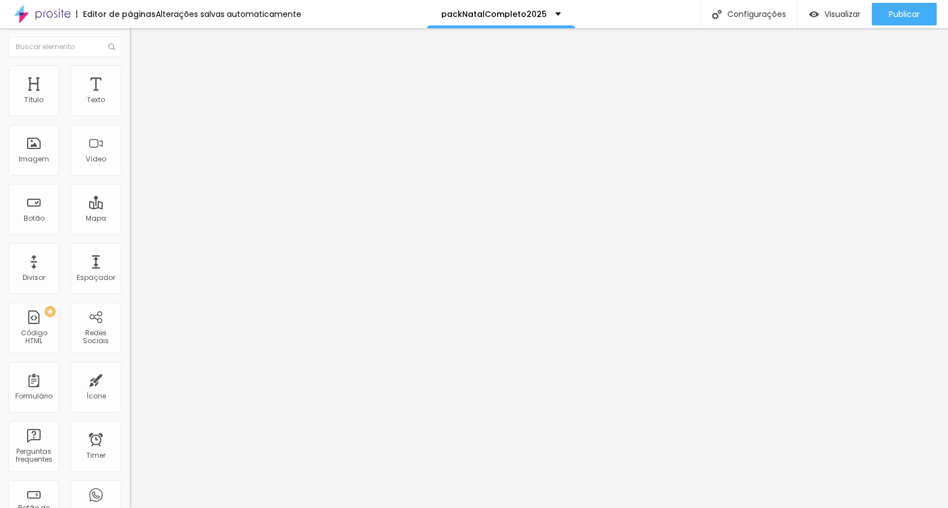
click at [130, 72] on ul "Conteúdo Estilo Avançado" at bounding box center [195, 71] width 130 height 34
click at [130, 73] on li "Estilo" at bounding box center [195, 70] width 130 height 11
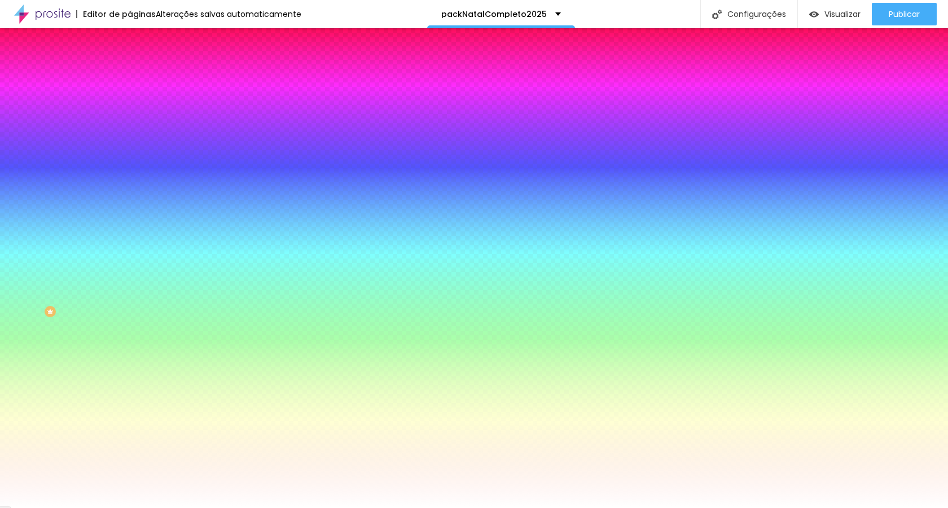
click at [130, 208] on button "button" at bounding box center [138, 214] width 16 height 12
click at [204, 507] on div at bounding box center [474, 514] width 948 height 0
click at [412, 507] on div at bounding box center [474, 508] width 948 height 0
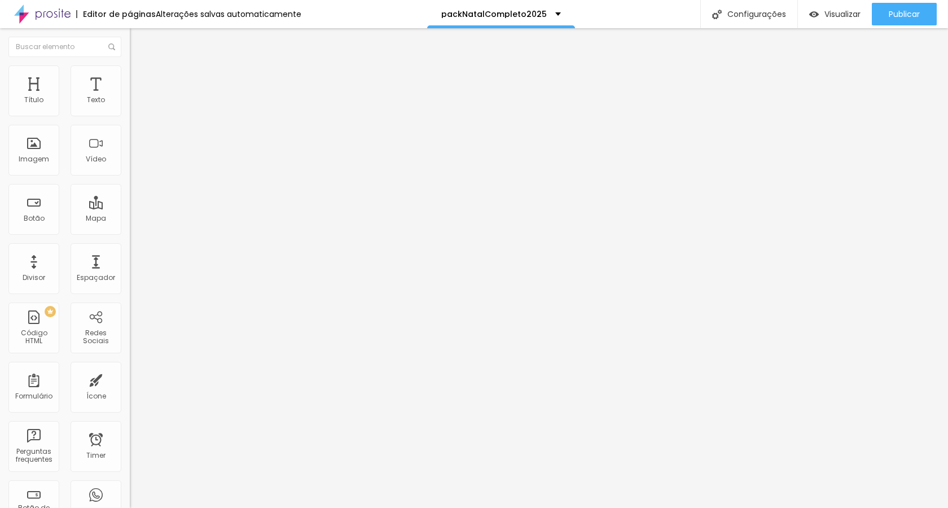
click at [140, 76] on span "Estilo" at bounding box center [148, 73] width 17 height 10
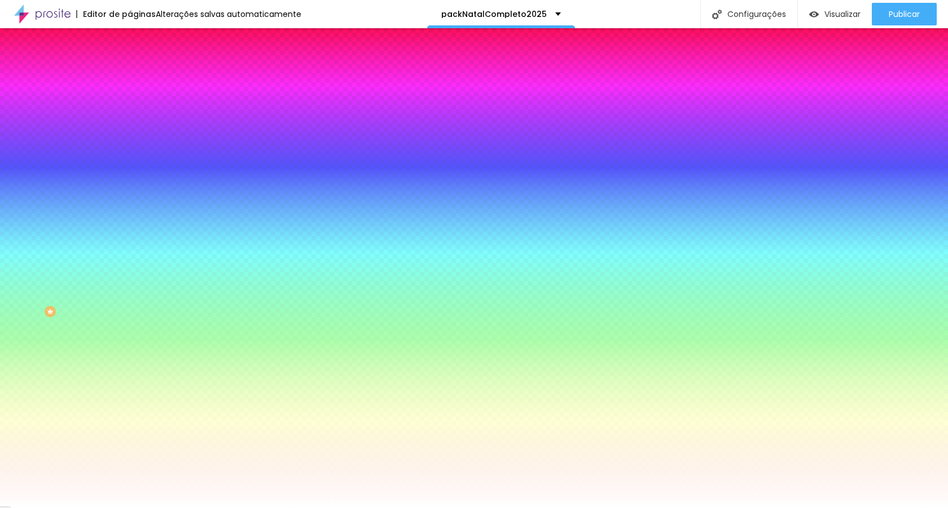
click at [134, 210] on icon "button" at bounding box center [137, 213] width 7 height 7
click at [200, 507] on div at bounding box center [474, 514] width 948 height 0
click at [392, 507] on div at bounding box center [474, 508] width 948 height 0
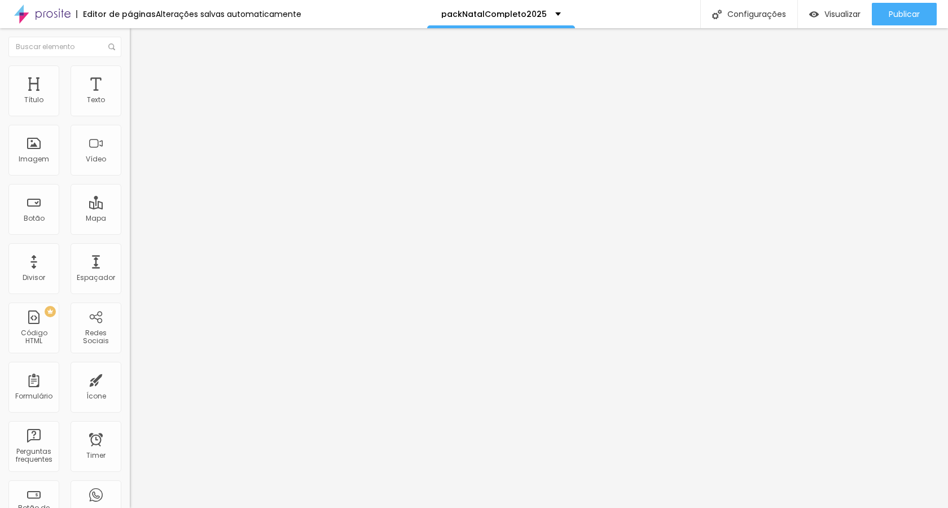
click at [130, 71] on li "Estilo" at bounding box center [195, 70] width 130 height 11
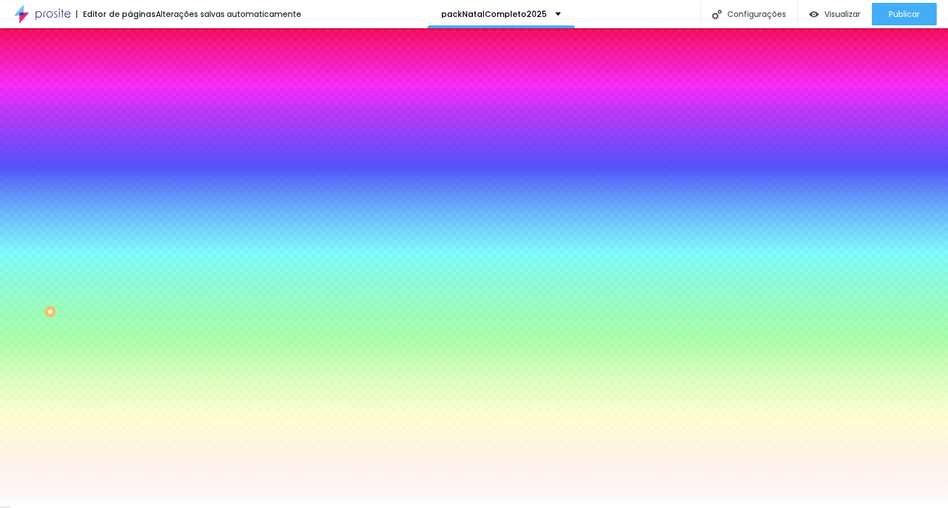
click at [134, 210] on icon "button" at bounding box center [137, 213] width 7 height 7
click at [204, 507] on div at bounding box center [474, 514] width 948 height 0
click at [389, 507] on div at bounding box center [474, 508] width 948 height 0
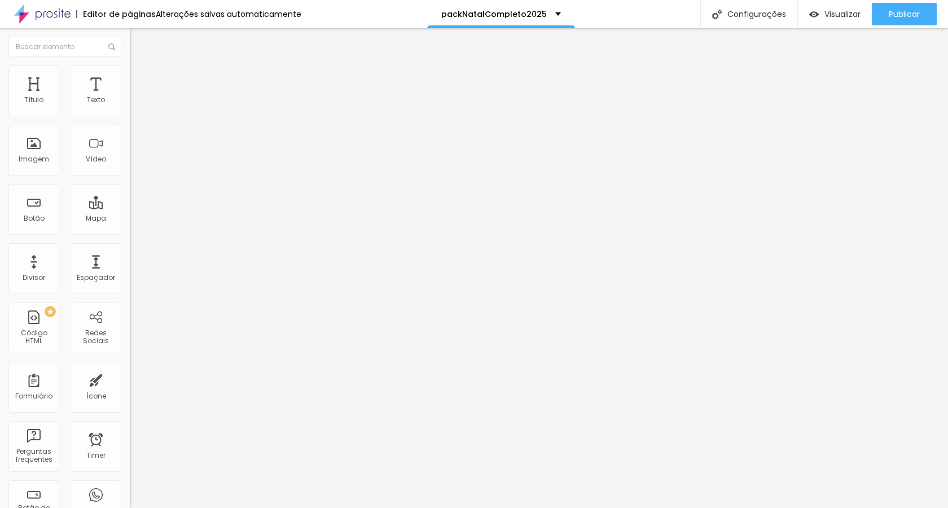
click at [130, 72] on ul "Conteúdo Estilo Avançado" at bounding box center [195, 71] width 130 height 34
click at [130, 73] on li "Estilo" at bounding box center [195, 70] width 130 height 11
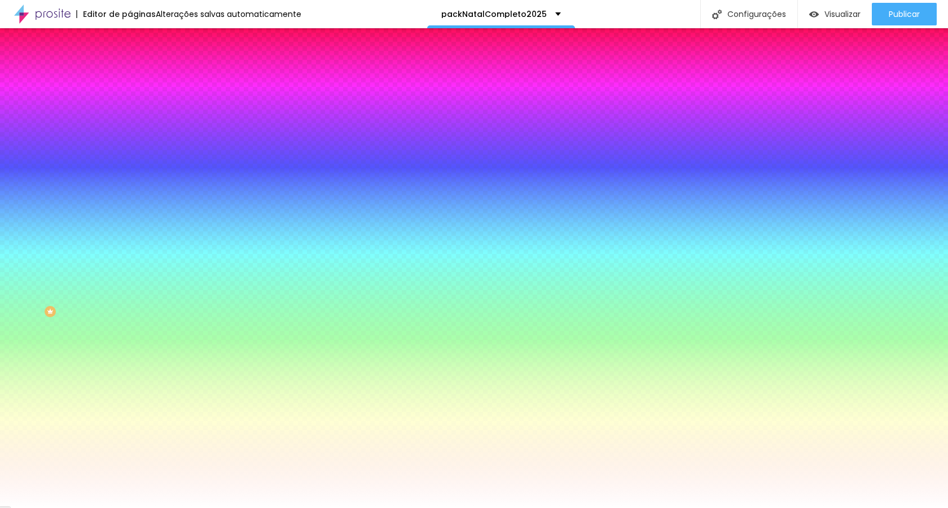
click at [134, 210] on icon "button" at bounding box center [137, 213] width 7 height 7
click at [203, 507] on div at bounding box center [474, 514] width 948 height 0
click at [392, 507] on div at bounding box center [474, 508] width 948 height 0
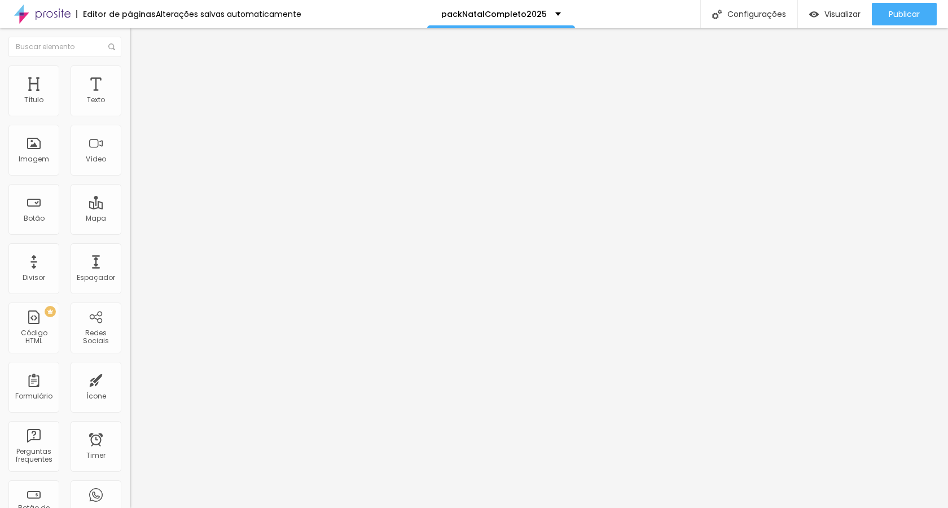
click at [130, 67] on img at bounding box center [135, 70] width 10 height 10
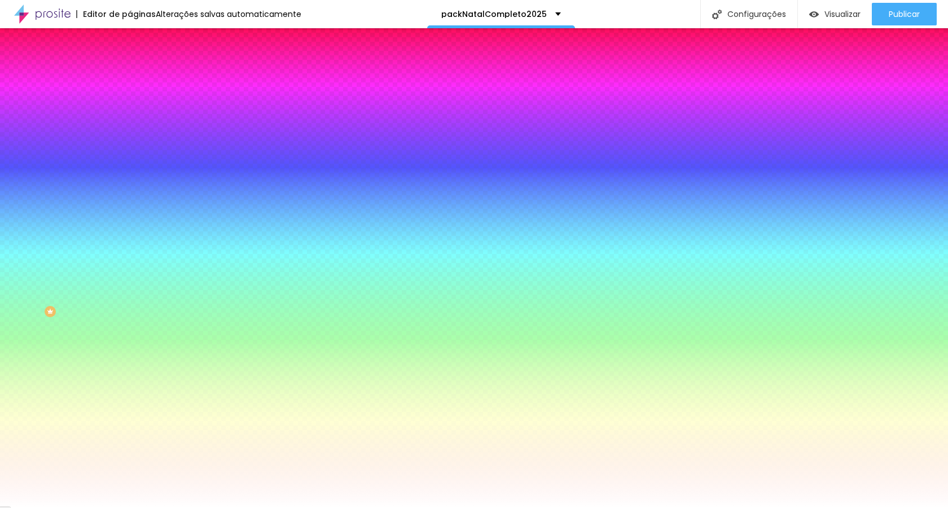
click at [130, 208] on button "button" at bounding box center [138, 214] width 16 height 12
click at [195, 507] on div at bounding box center [474, 514] width 948 height 0
click at [287, 507] on div at bounding box center [474, 508] width 948 height 0
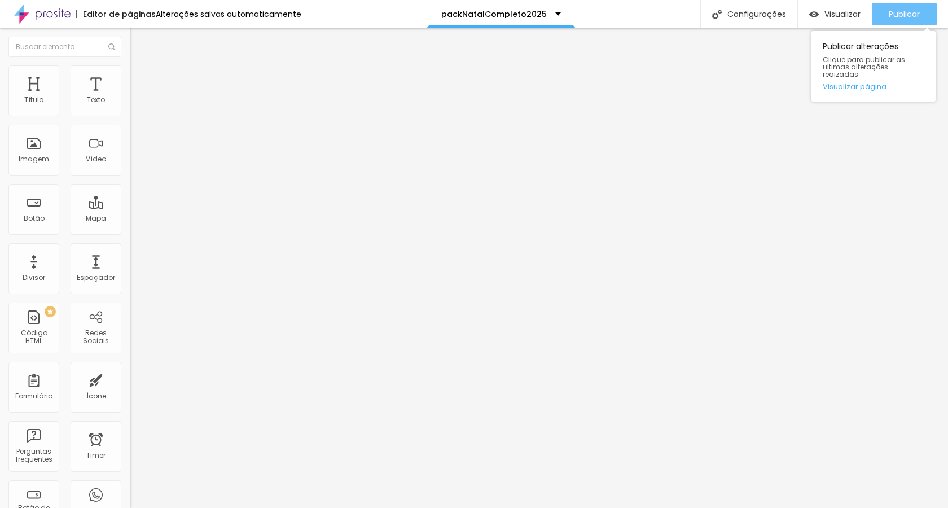
click at [859, 15] on icon "button" at bounding box center [865, 14] width 14 height 14
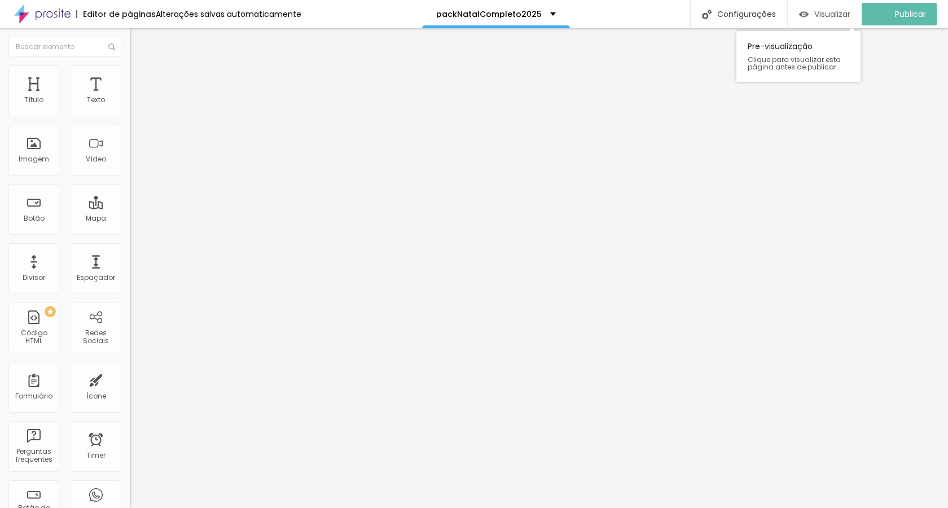
click at [844, 15] on span "Visualizar" at bounding box center [832, 14] width 36 height 9
